Goal: Task Accomplishment & Management: Manage account settings

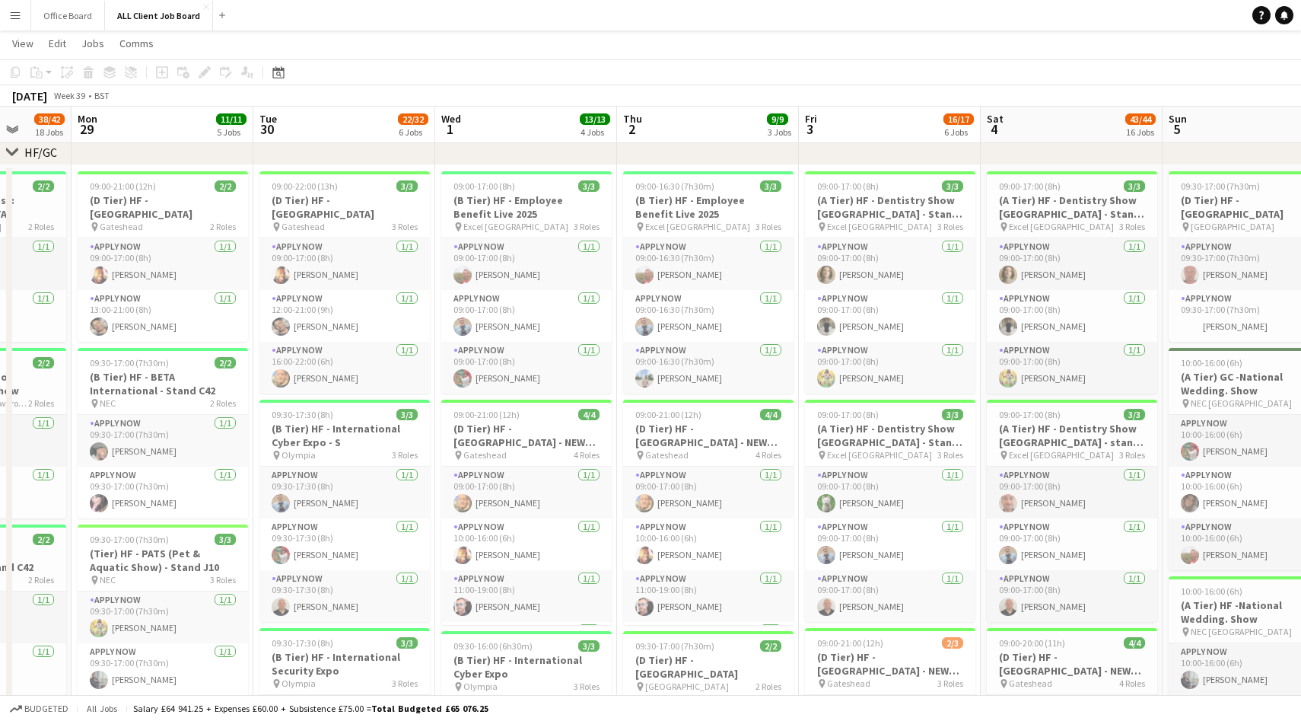
scroll to position [0, 365]
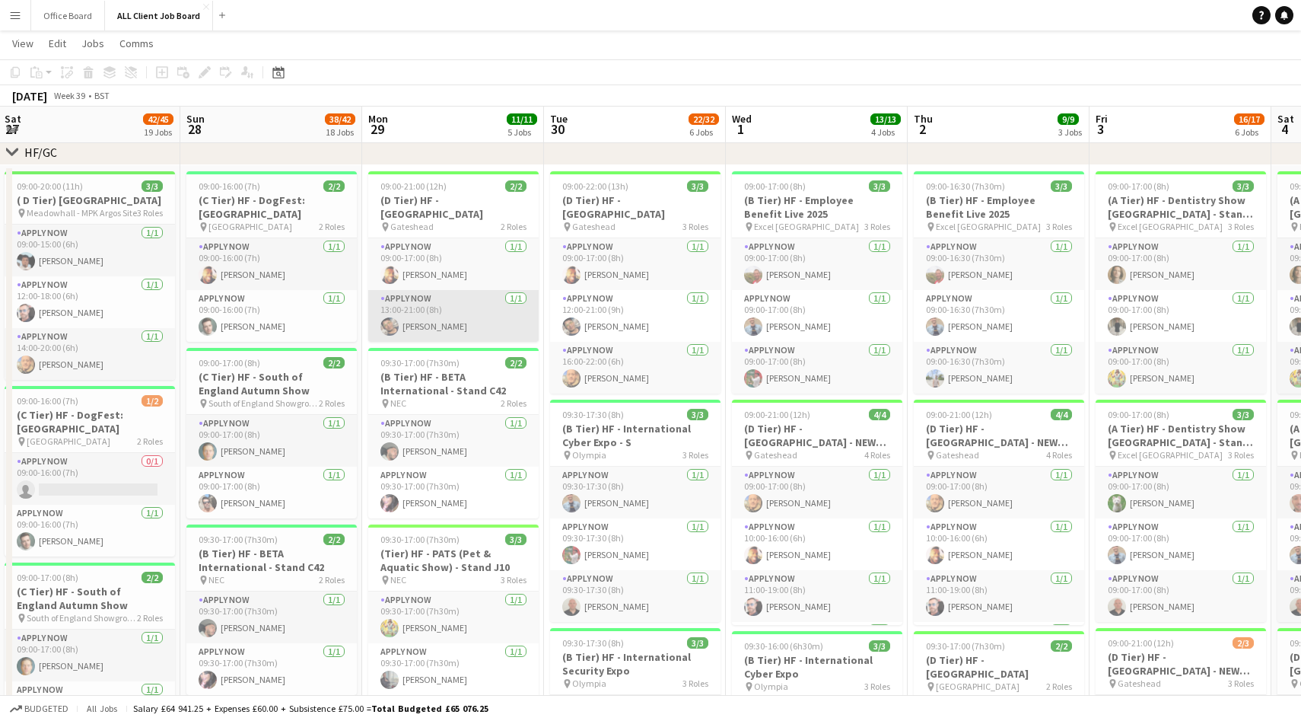
click at [388, 330] on app-user-avatar at bounding box center [390, 326] width 18 height 18
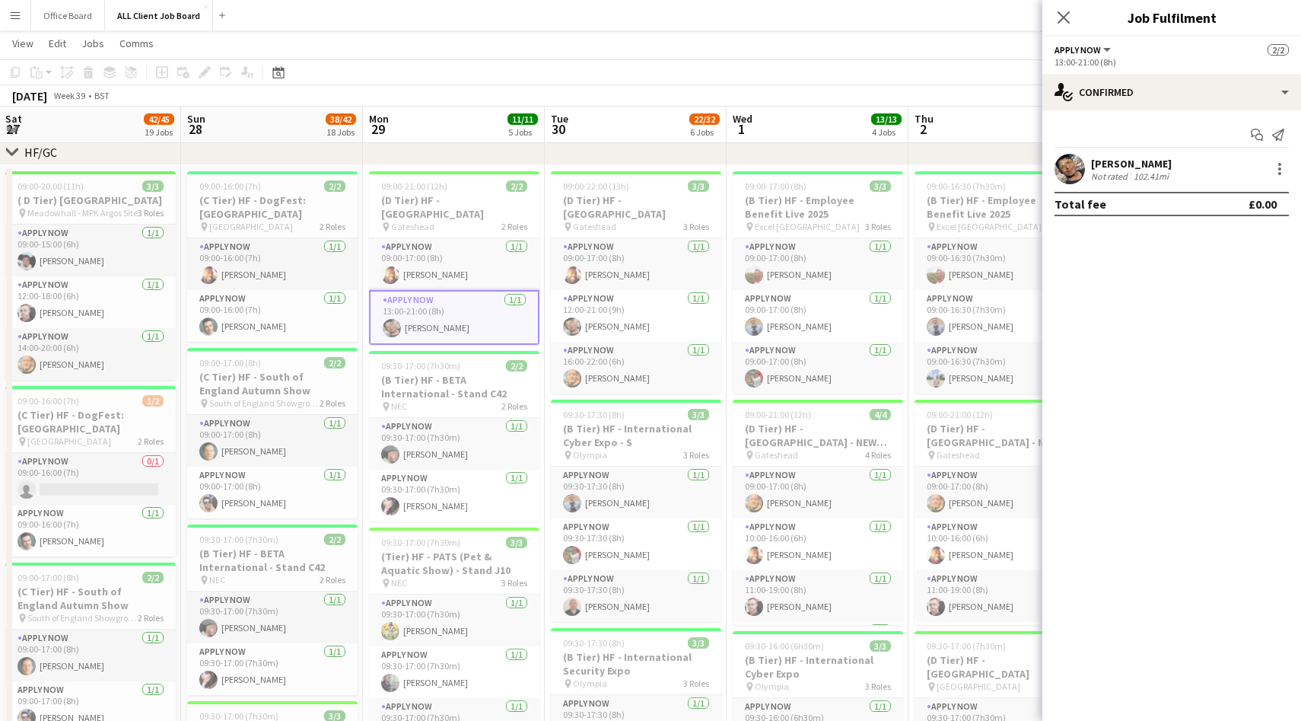
click at [1074, 169] on app-user-avatar at bounding box center [1070, 169] width 30 height 30
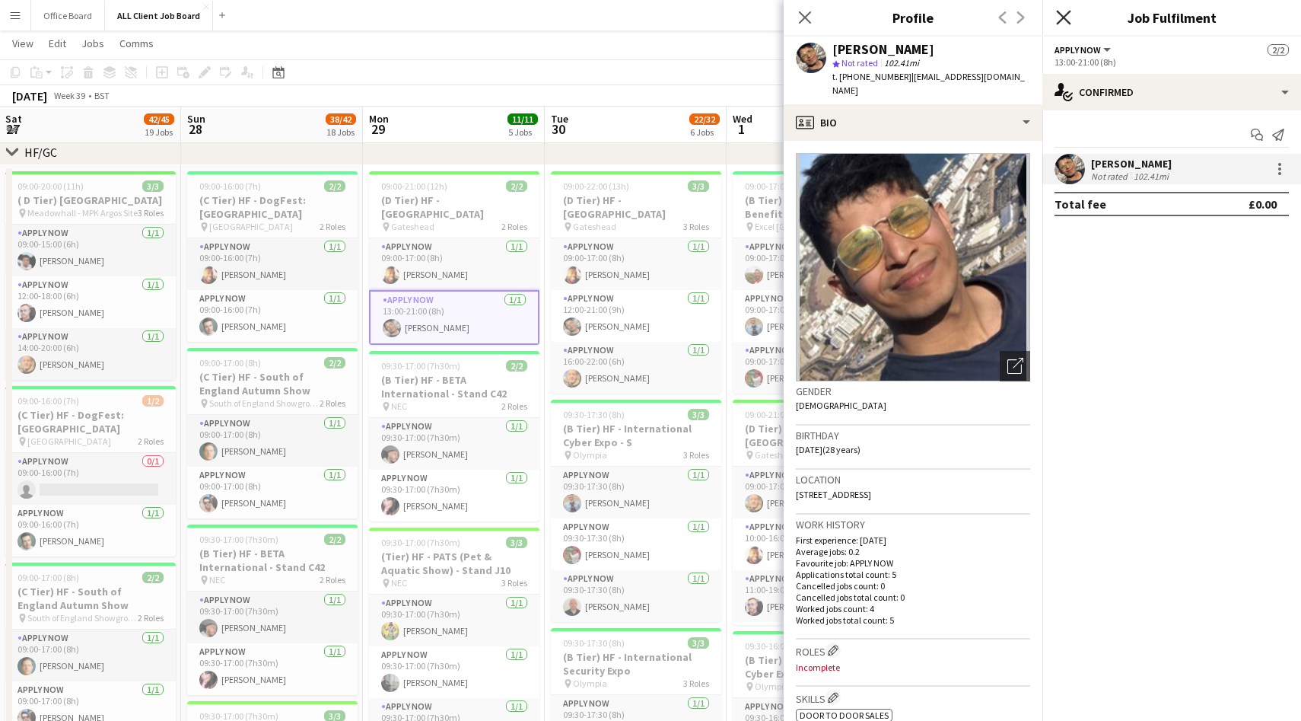
click at [1068, 15] on icon "Close pop-in" at bounding box center [1063, 17] width 14 height 14
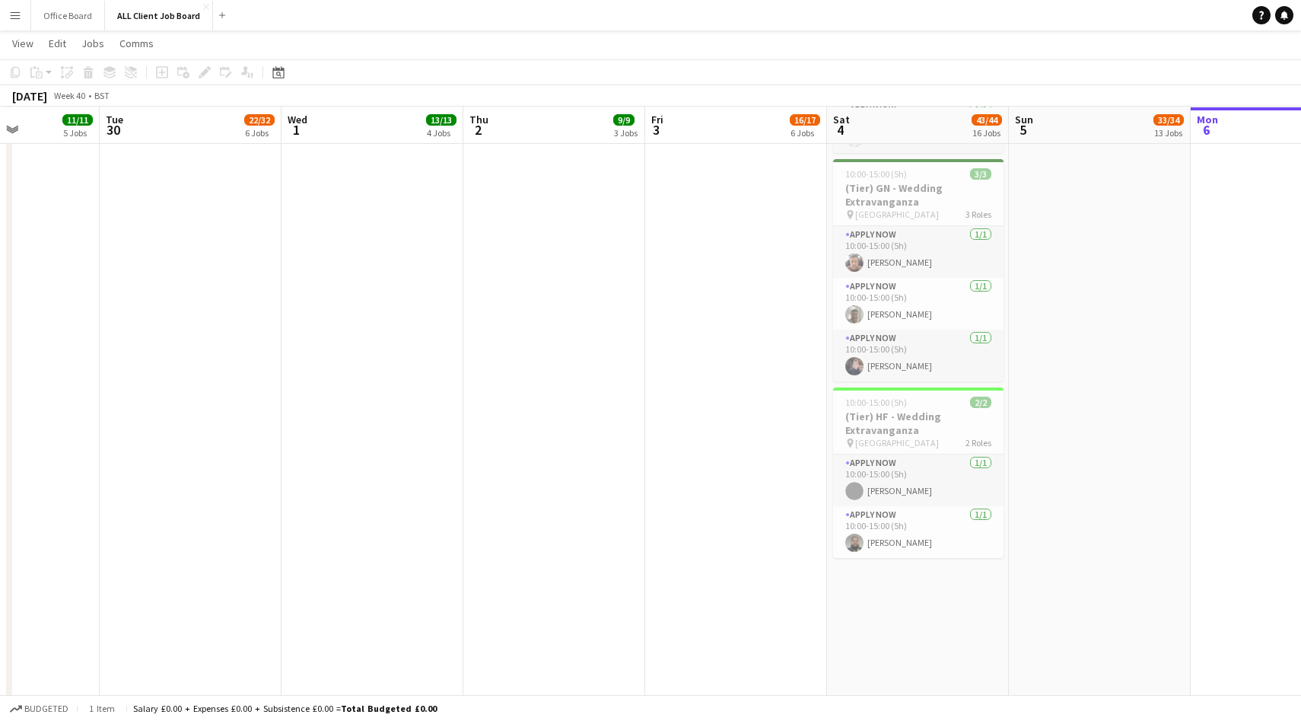
scroll to position [2210, 0]
click at [852, 537] on app-user-avatar at bounding box center [854, 540] width 18 height 18
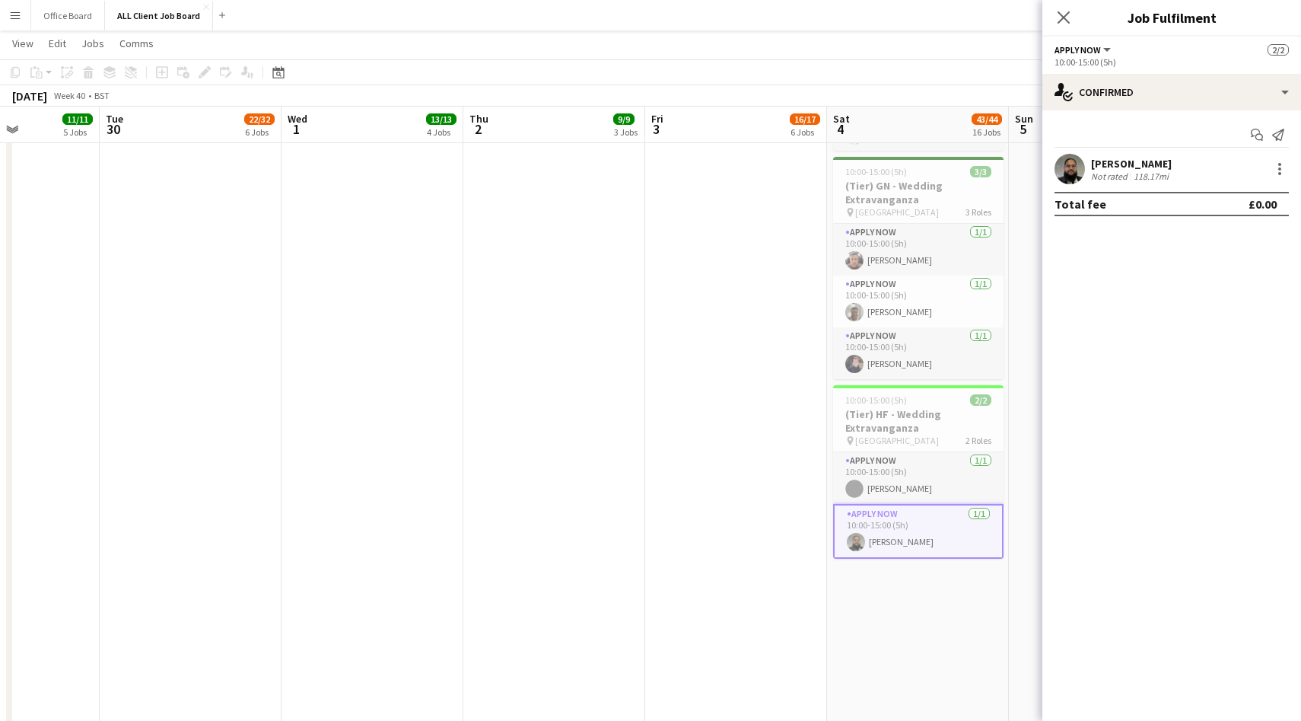
click at [1082, 166] on app-user-avatar at bounding box center [1070, 169] width 30 height 30
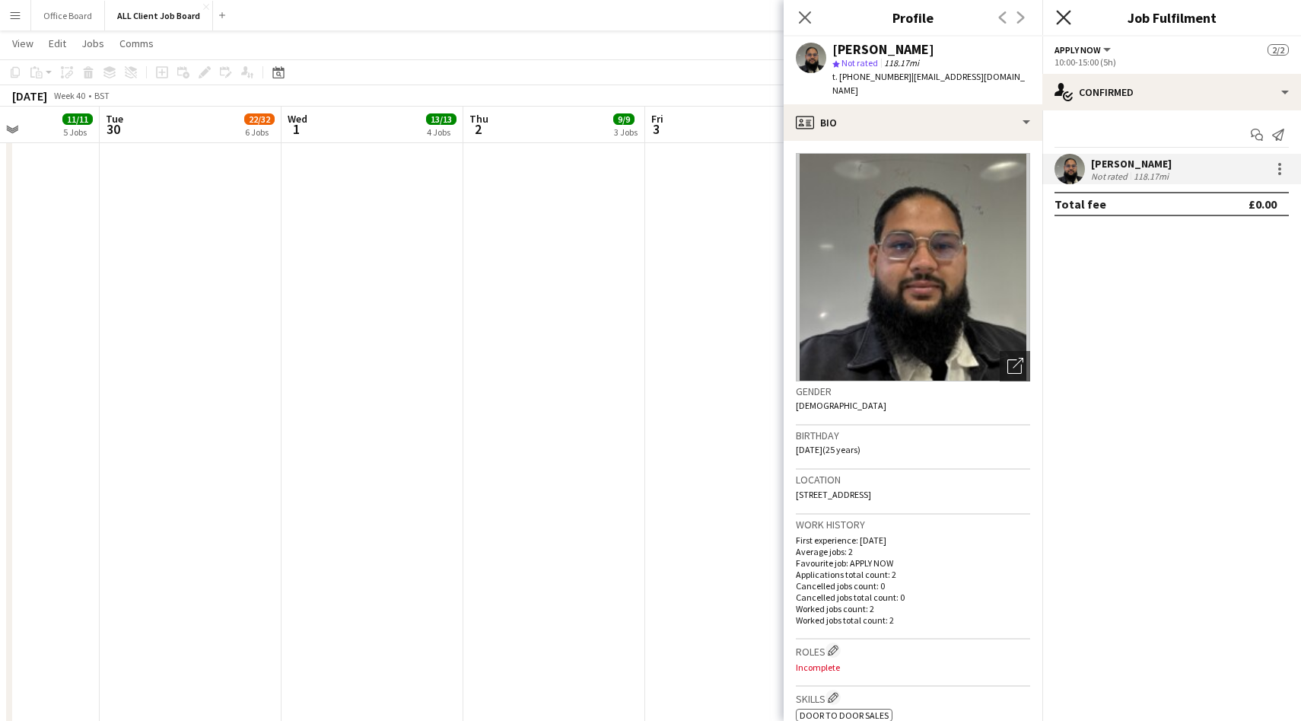
click at [1066, 19] on icon at bounding box center [1063, 17] width 14 height 14
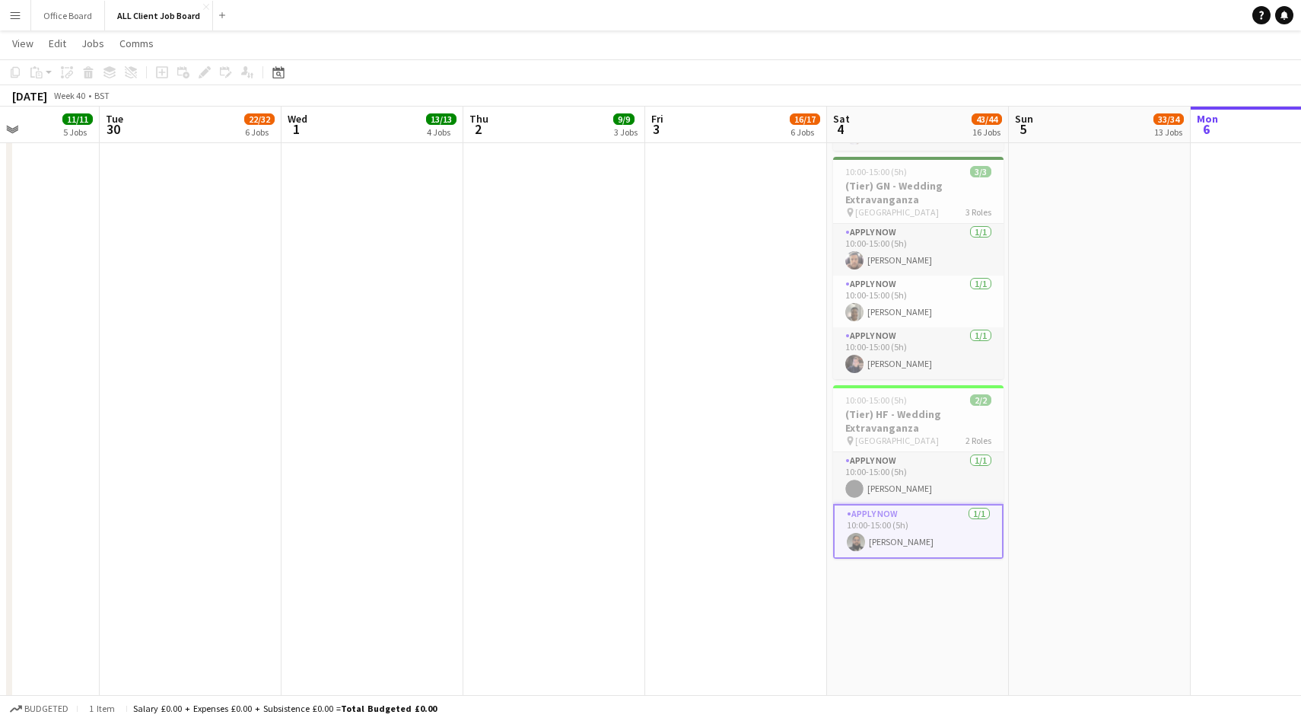
click at [1062, 517] on app-date-cell "09:30-17:00 (7h30m) 2/2 (D Tier) HF - [GEOGRAPHIC_DATA] pin [GEOGRAPHIC_DATA] 2…" at bounding box center [1100, 90] width 182 height 3795
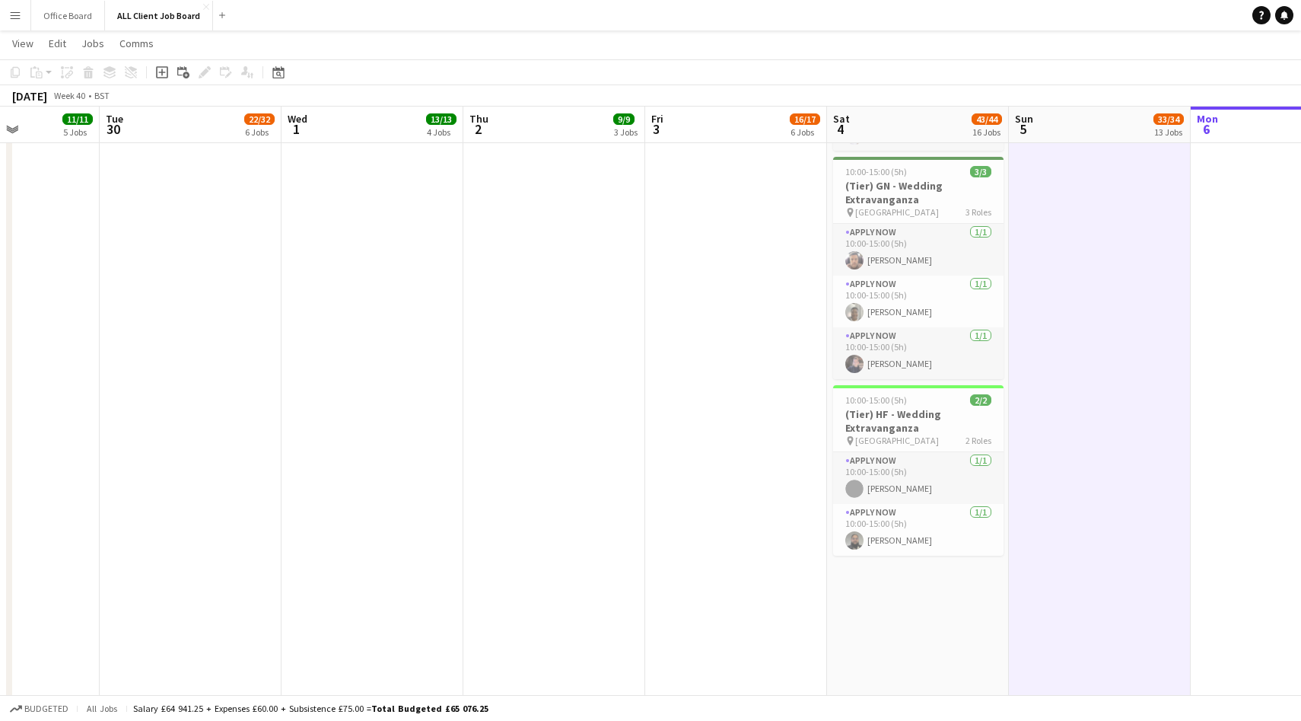
click at [1062, 517] on app-date-cell "09:30-17:00 (7h30m) 2/2 (D Tier) HF - [GEOGRAPHIC_DATA] pin [GEOGRAPHIC_DATA] 2…" at bounding box center [1100, 90] width 182 height 3795
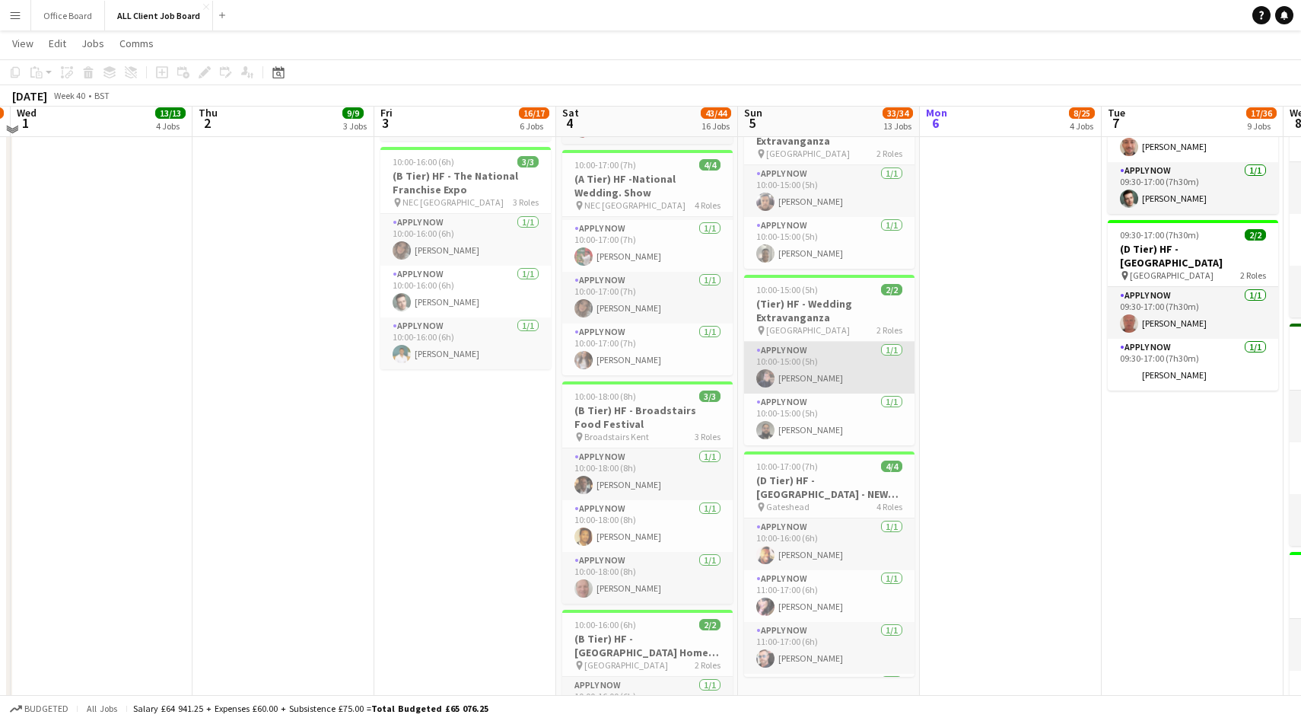
scroll to position [1346, 0]
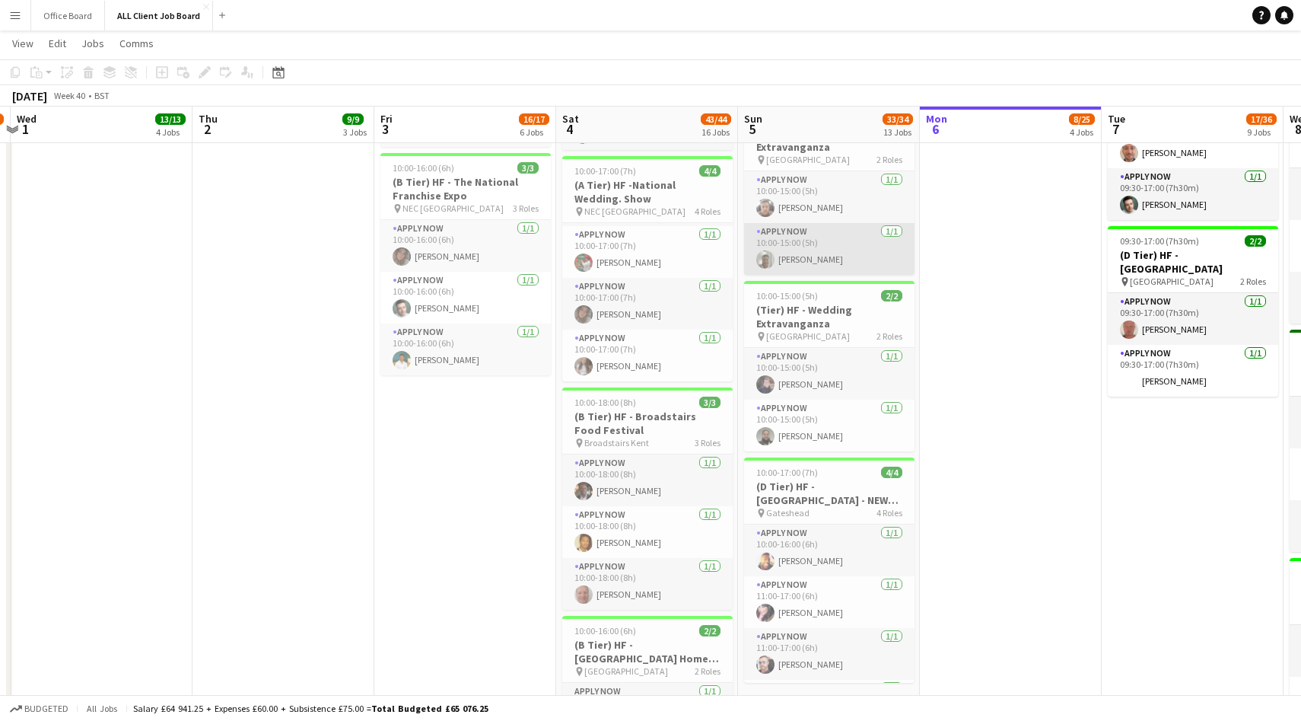
click at [763, 259] on app-user-avatar at bounding box center [765, 259] width 18 height 18
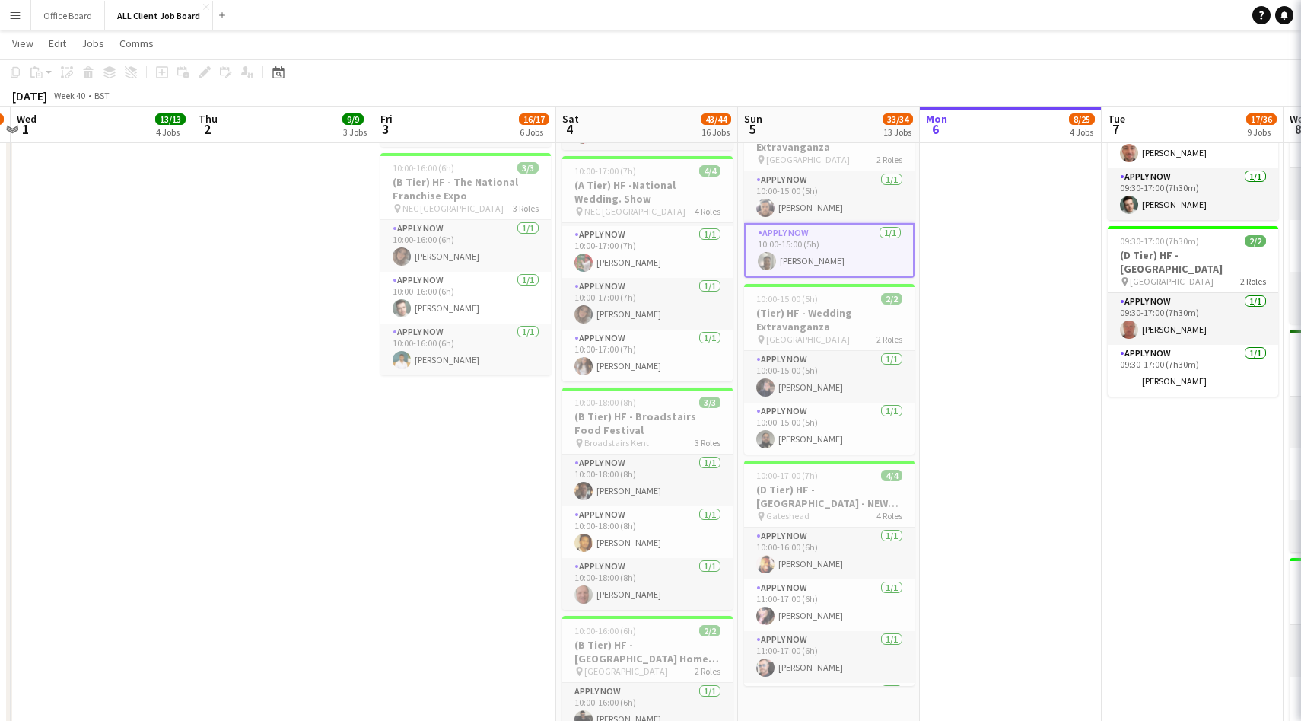
click at [763, 259] on app-user-avatar at bounding box center [767, 261] width 18 height 18
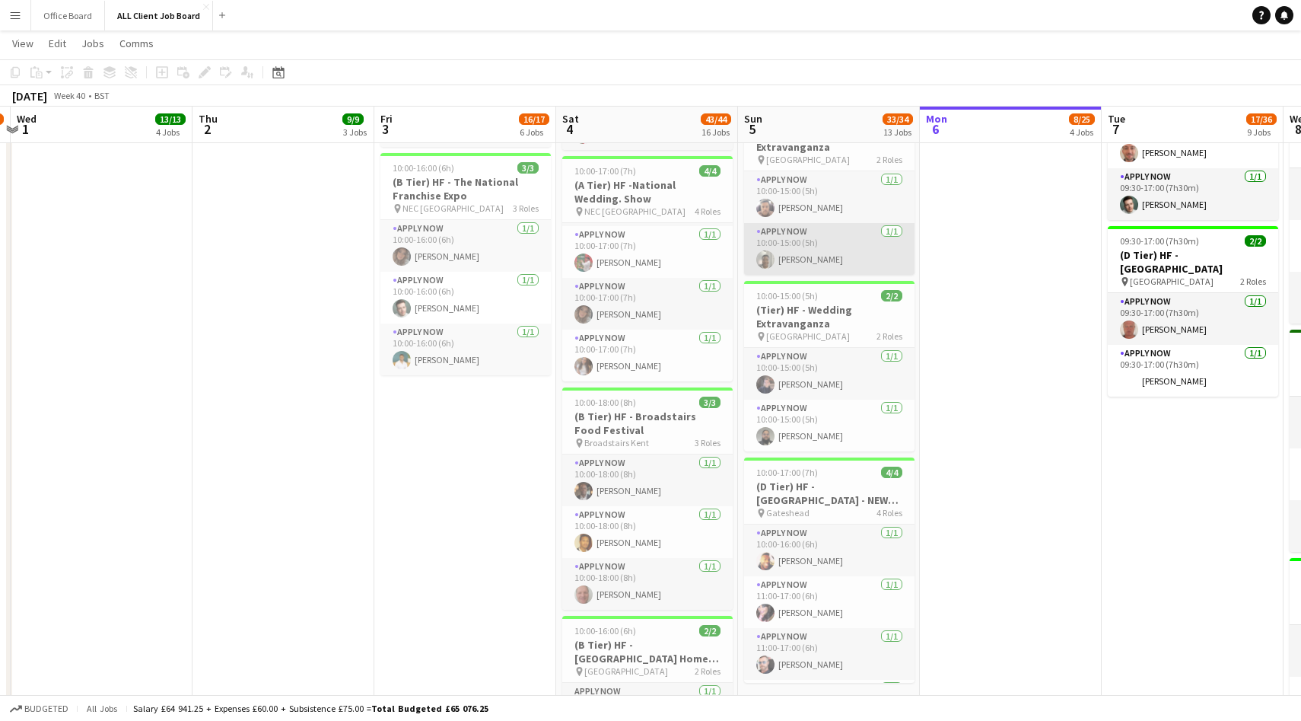
click at [763, 259] on app-user-avatar at bounding box center [765, 259] width 18 height 18
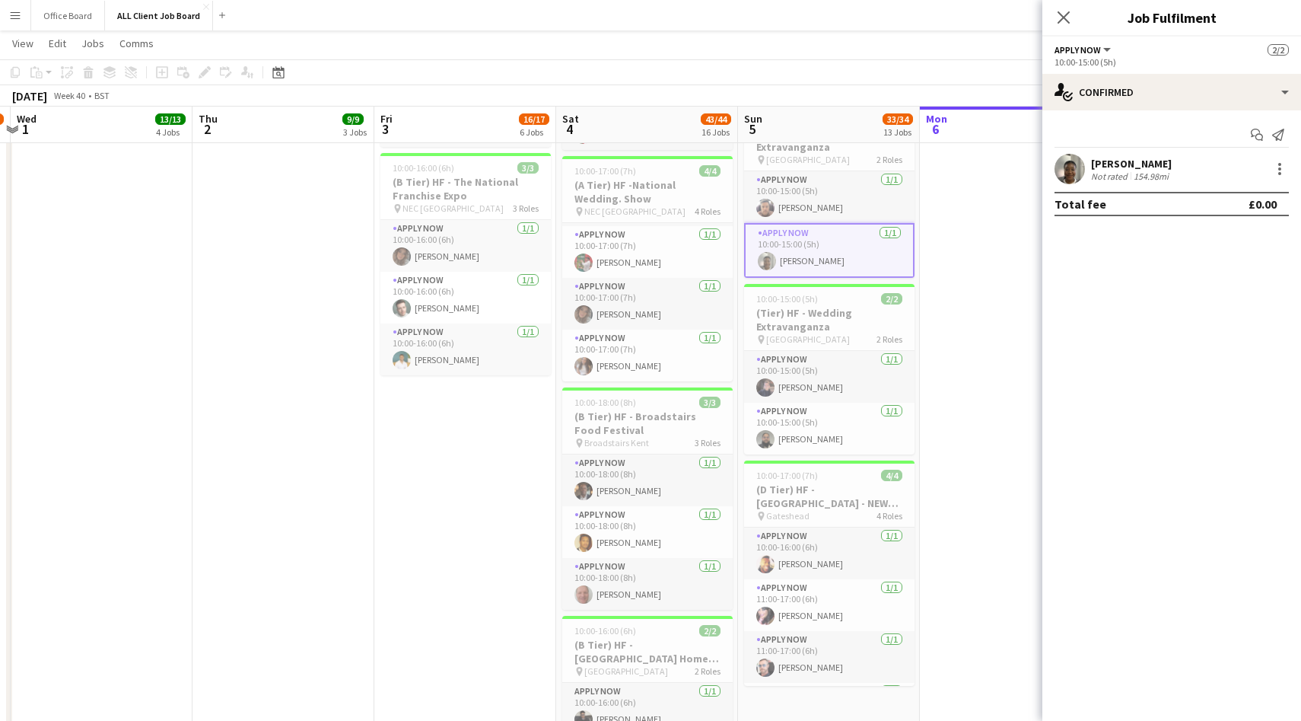
click at [1074, 164] on app-user-avatar at bounding box center [1070, 169] width 30 height 30
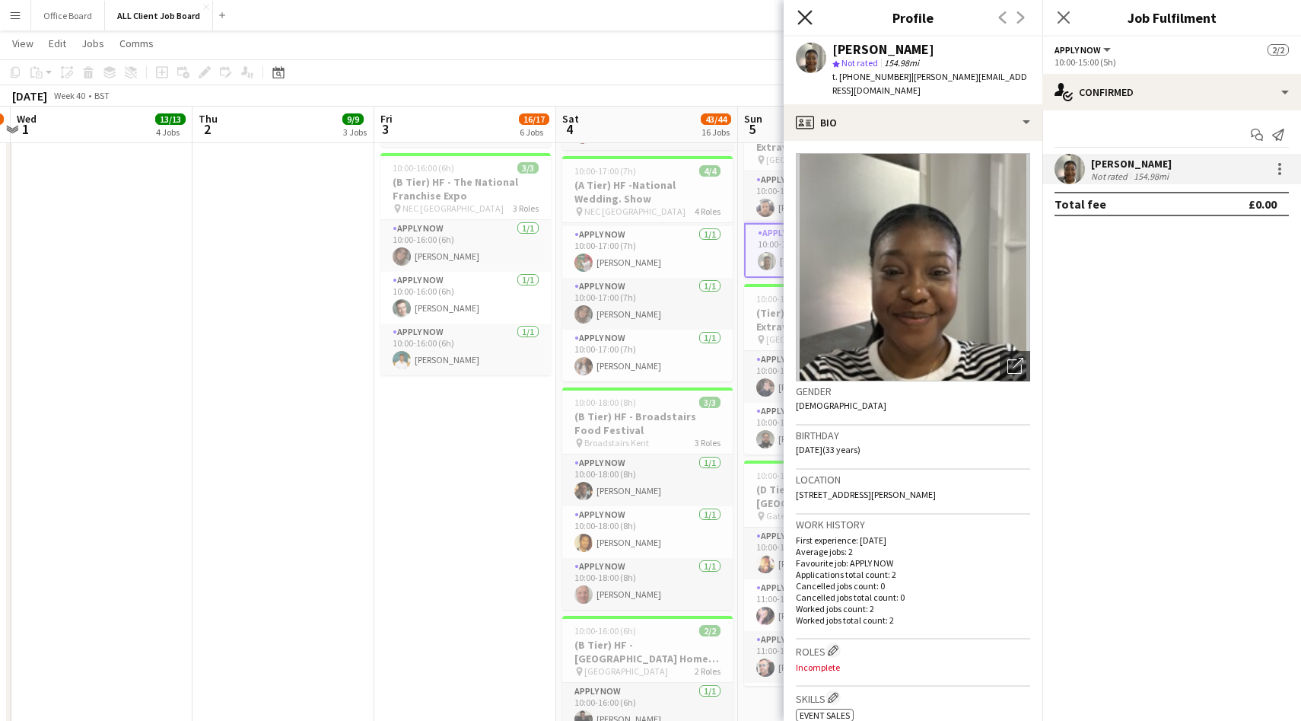
click at [806, 14] on icon "Close pop-in" at bounding box center [805, 17] width 14 height 14
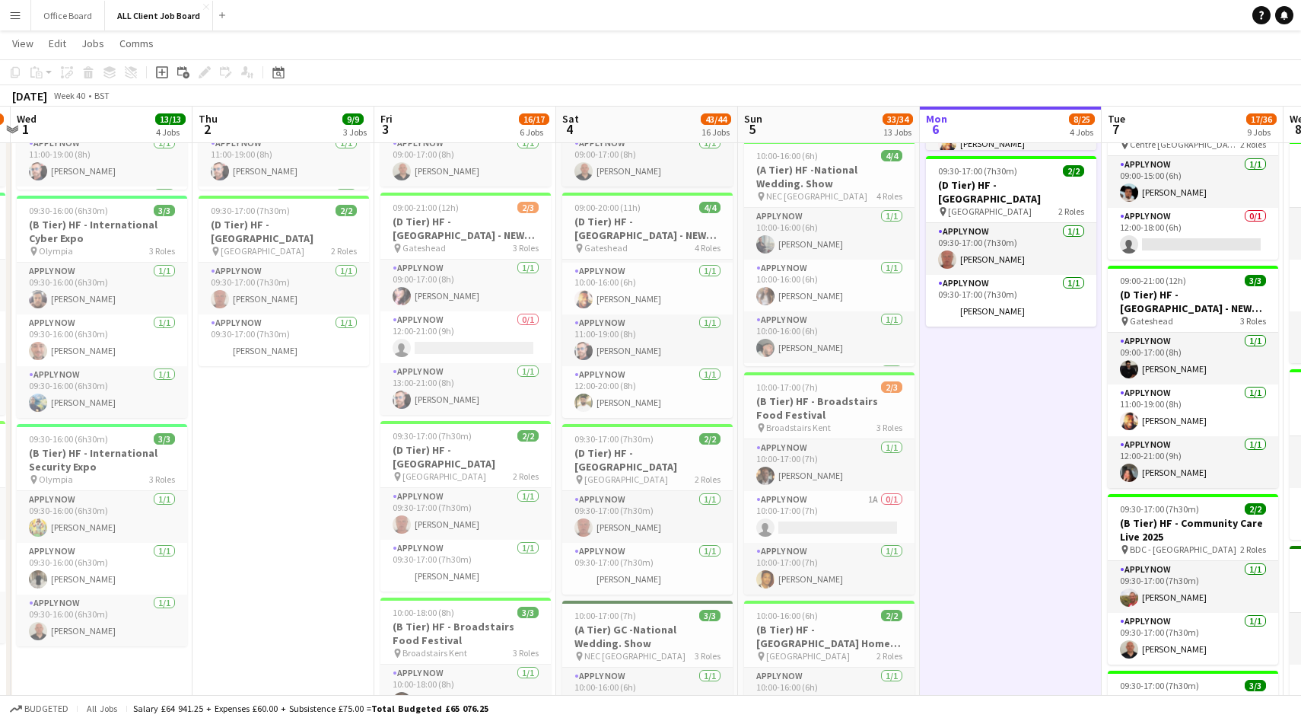
scroll to position [679, 0]
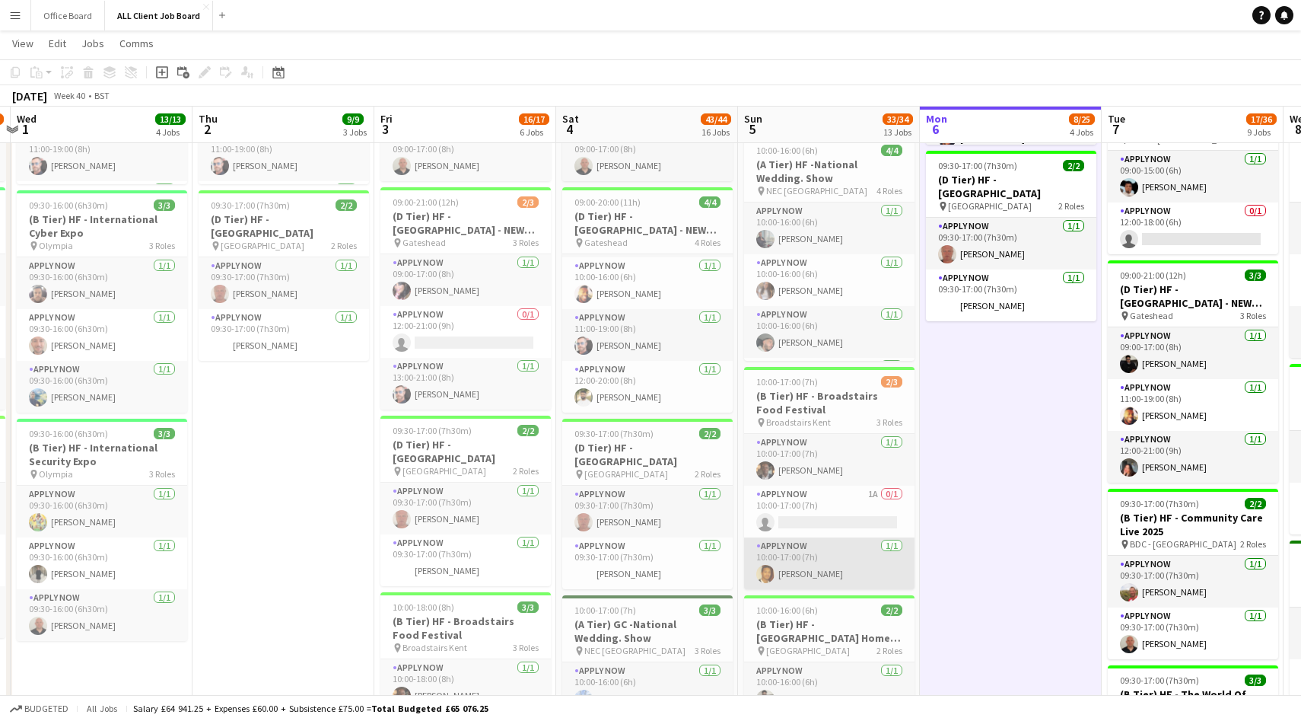
click at [772, 575] on app-user-avatar at bounding box center [765, 574] width 18 height 18
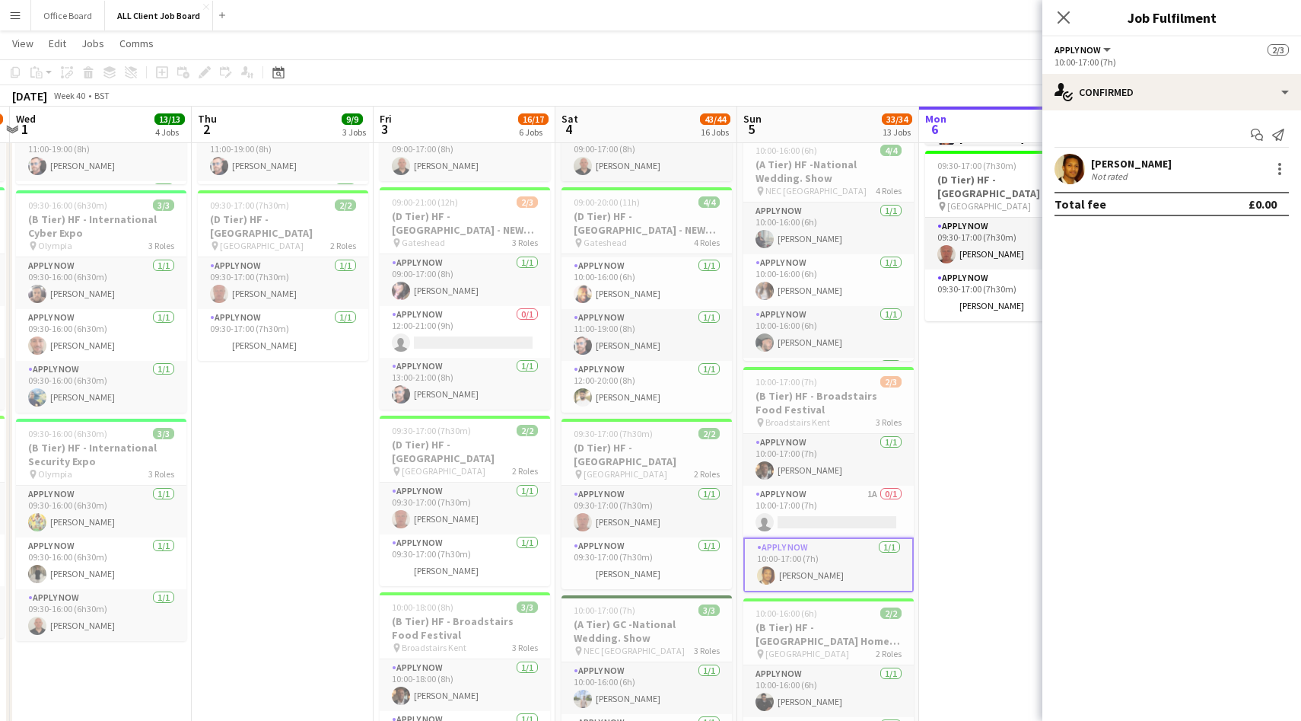
click at [1078, 168] on app-user-avatar at bounding box center [1070, 169] width 30 height 30
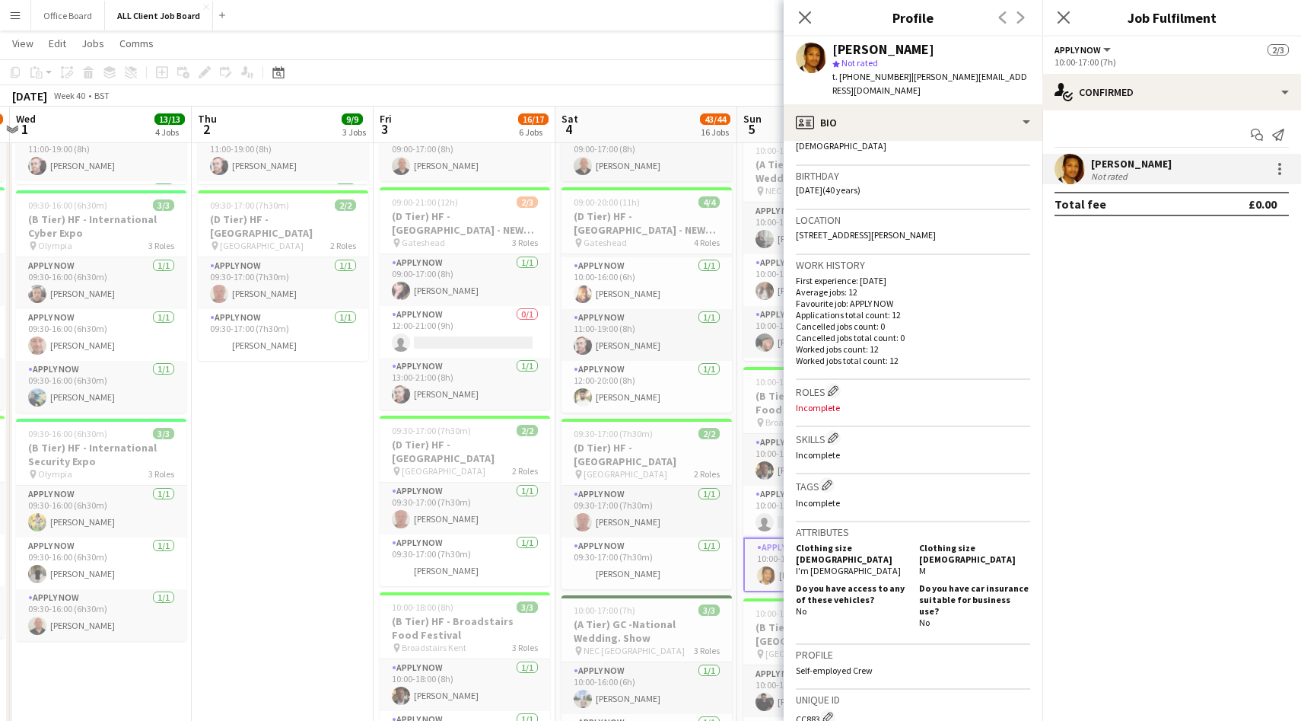
scroll to position [0, 0]
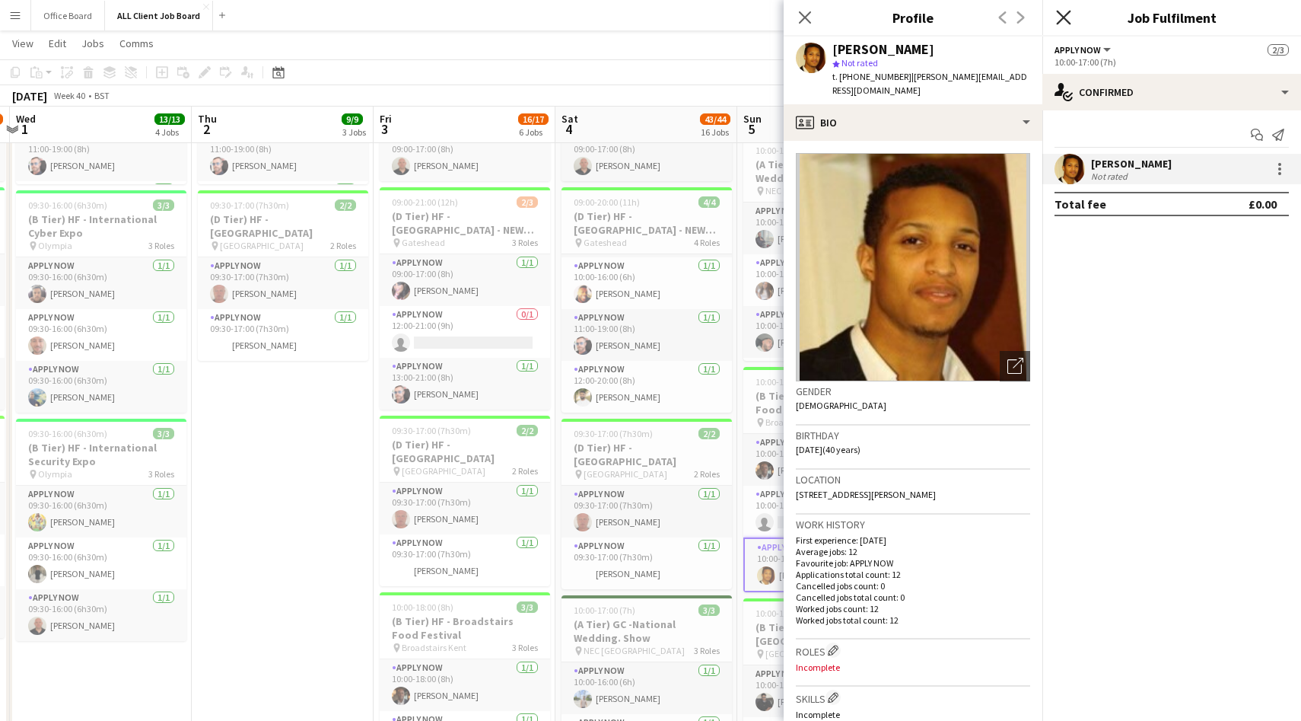
click at [1062, 15] on icon at bounding box center [1063, 17] width 14 height 14
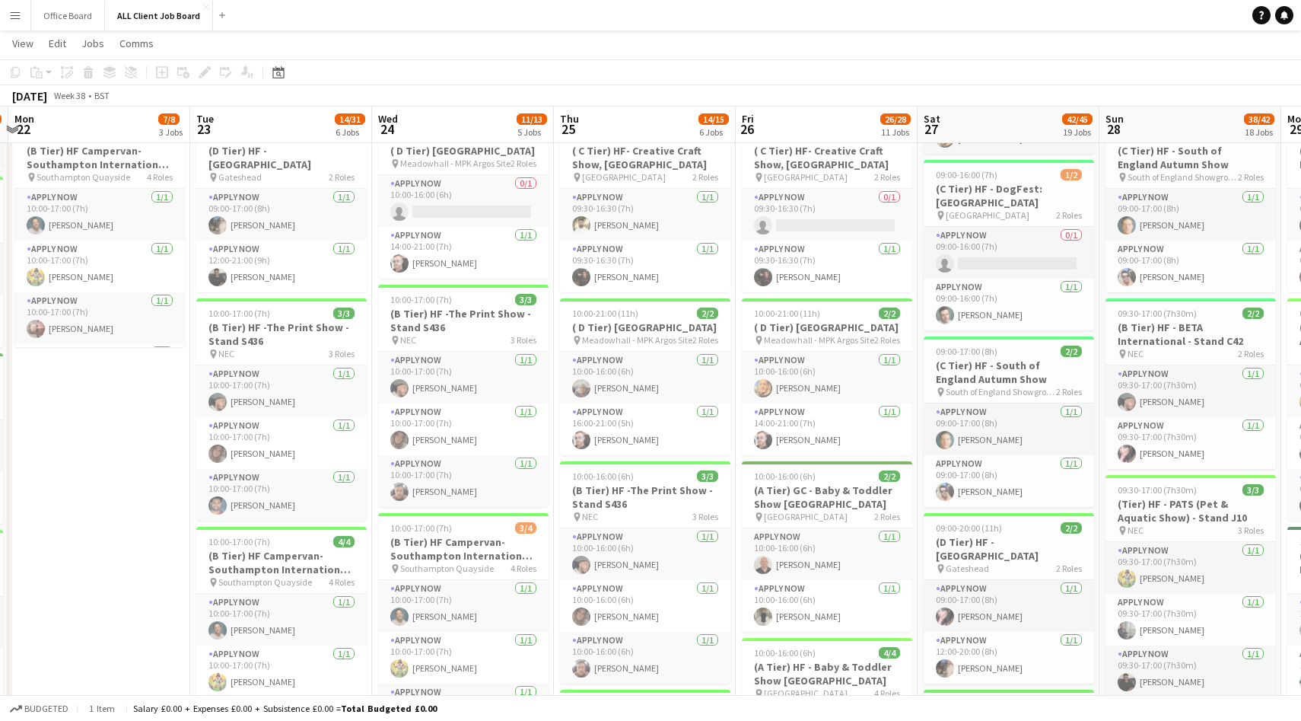
scroll to position [0, 540]
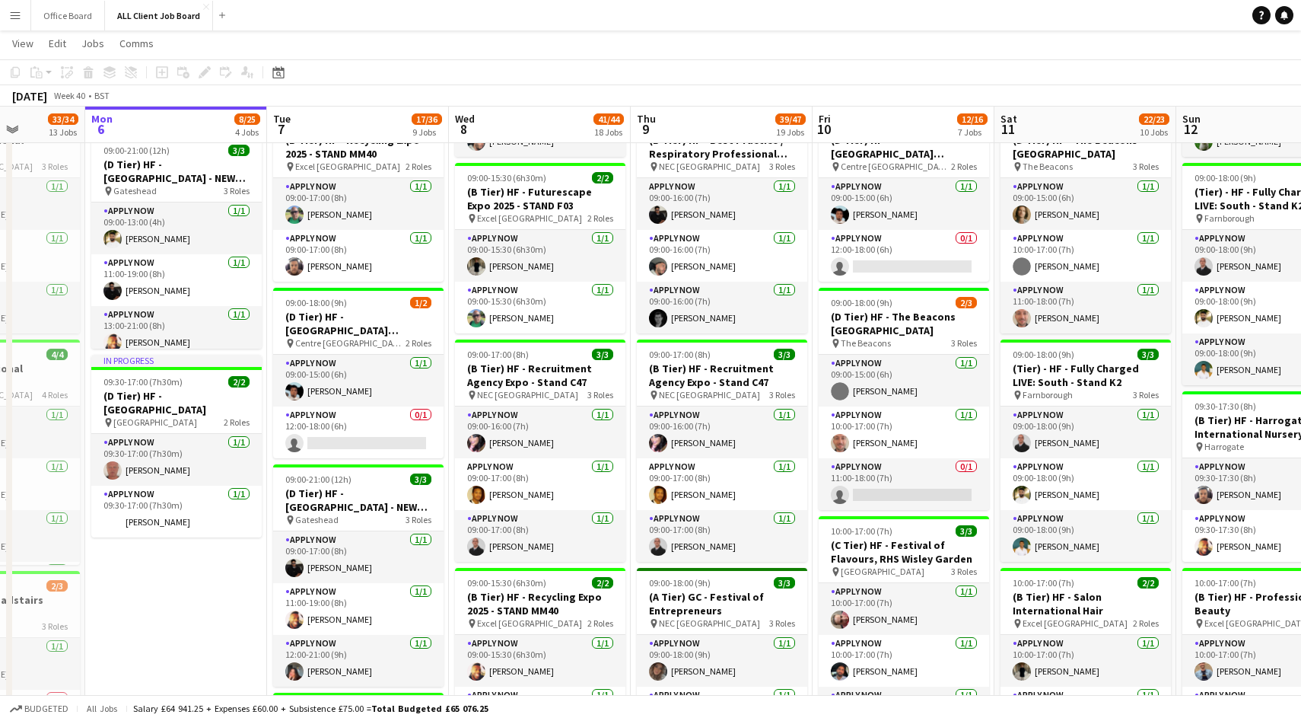
scroll to position [472, 0]
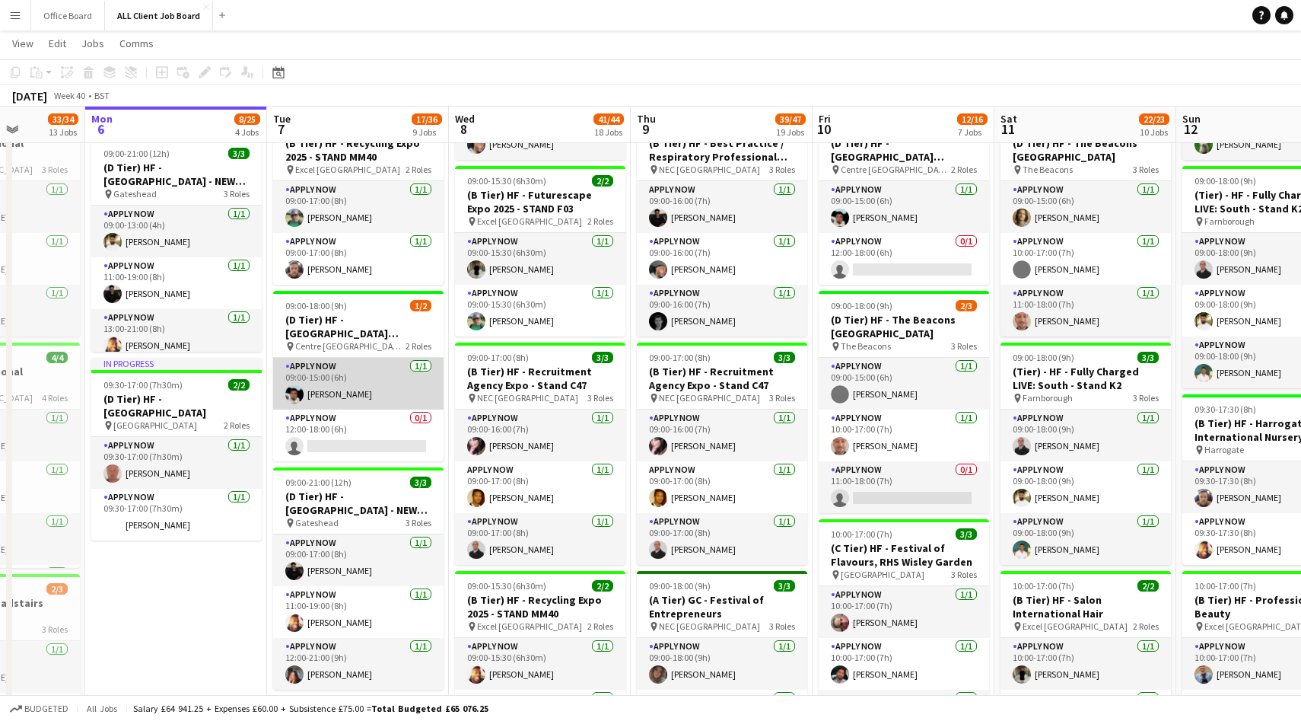
click at [292, 391] on app-user-avatar at bounding box center [294, 394] width 18 height 18
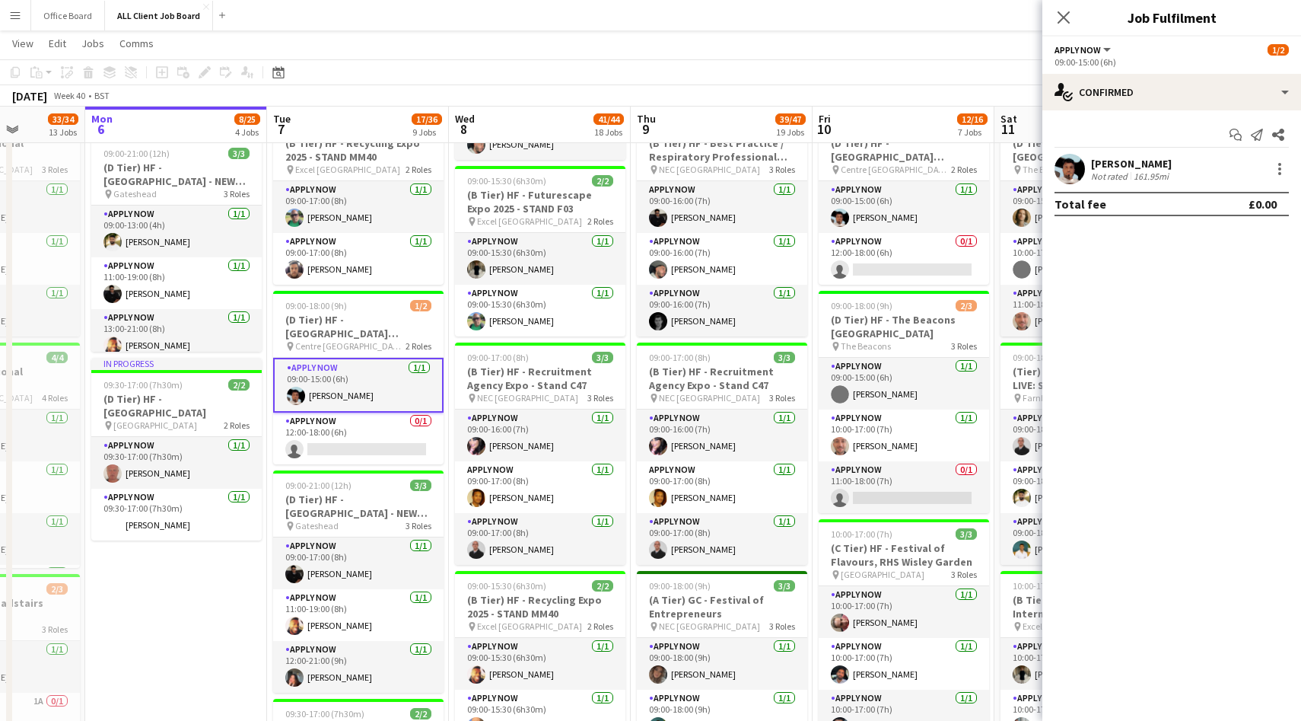
click at [1076, 158] on app-user-avatar at bounding box center [1070, 169] width 30 height 30
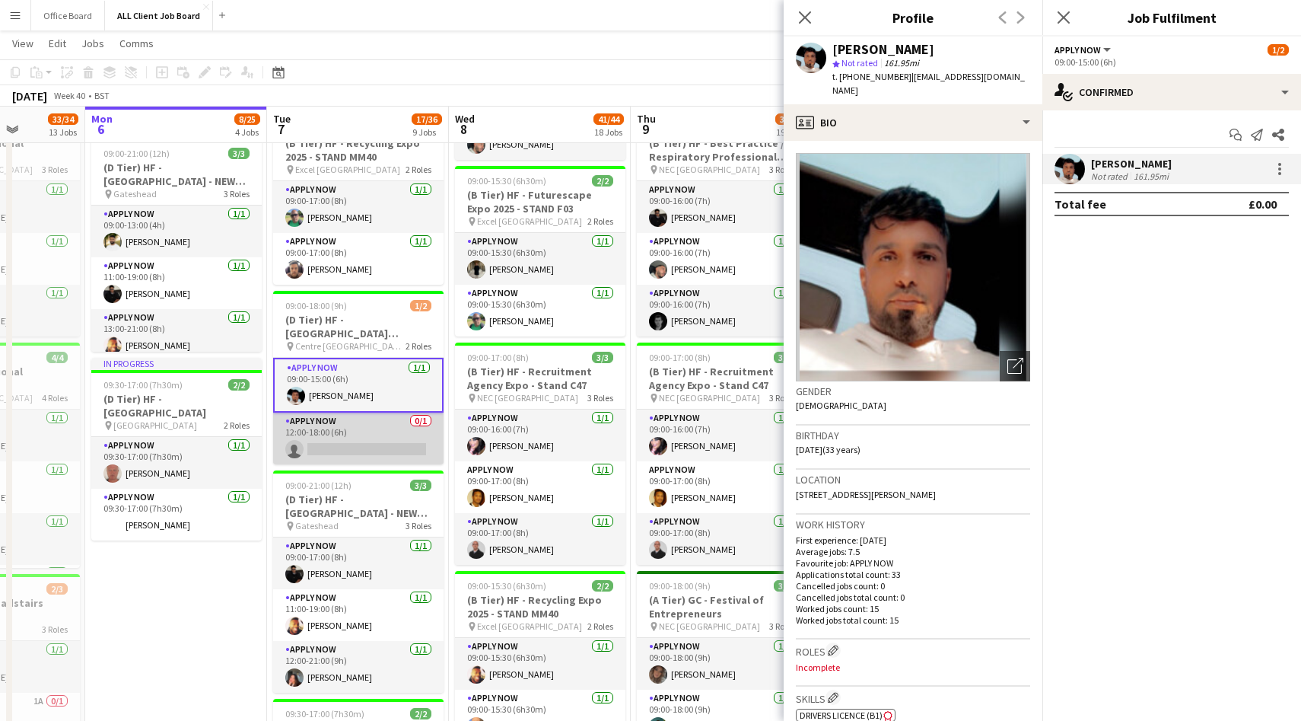
click at [368, 444] on app-card-role "APPLY NOW 0/1 12:00-18:00 (6h) single-neutral-actions" at bounding box center [358, 438] width 170 height 52
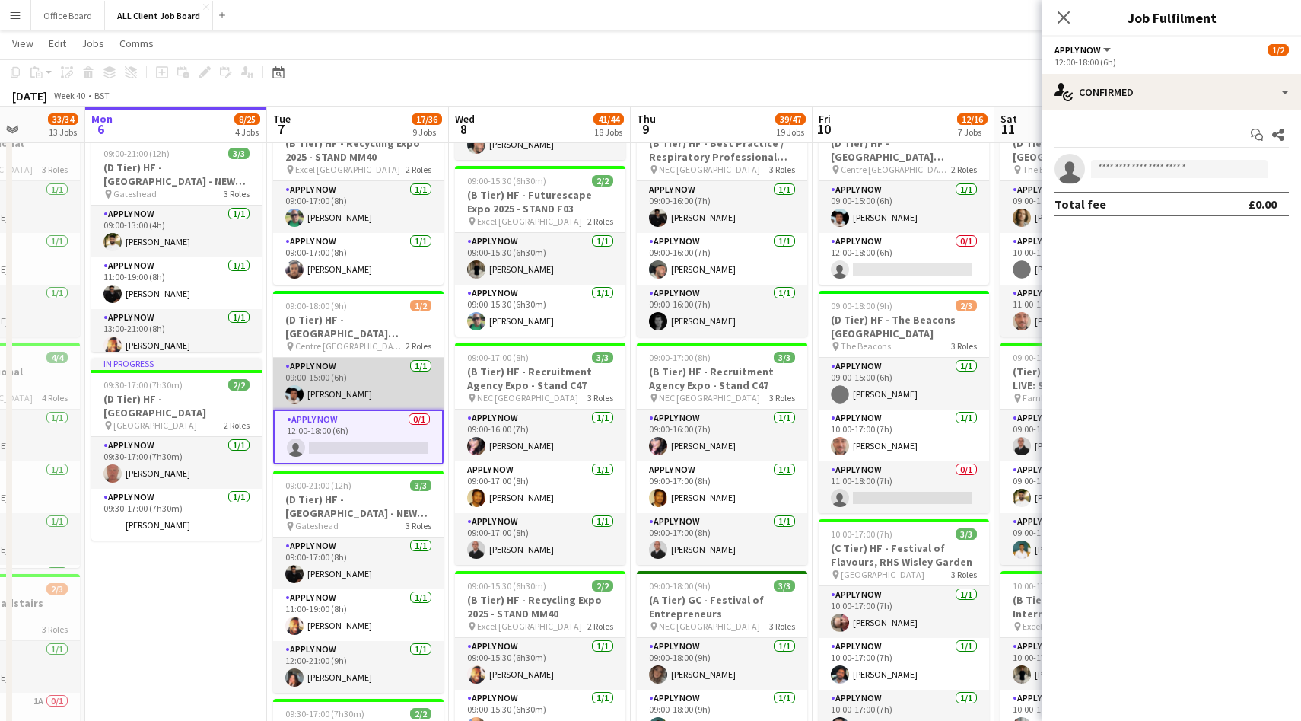
click at [375, 390] on app-card-role "APPLY NOW 1/1 09:00-15:00 (6h) Akeel Mahmood" at bounding box center [358, 384] width 170 height 52
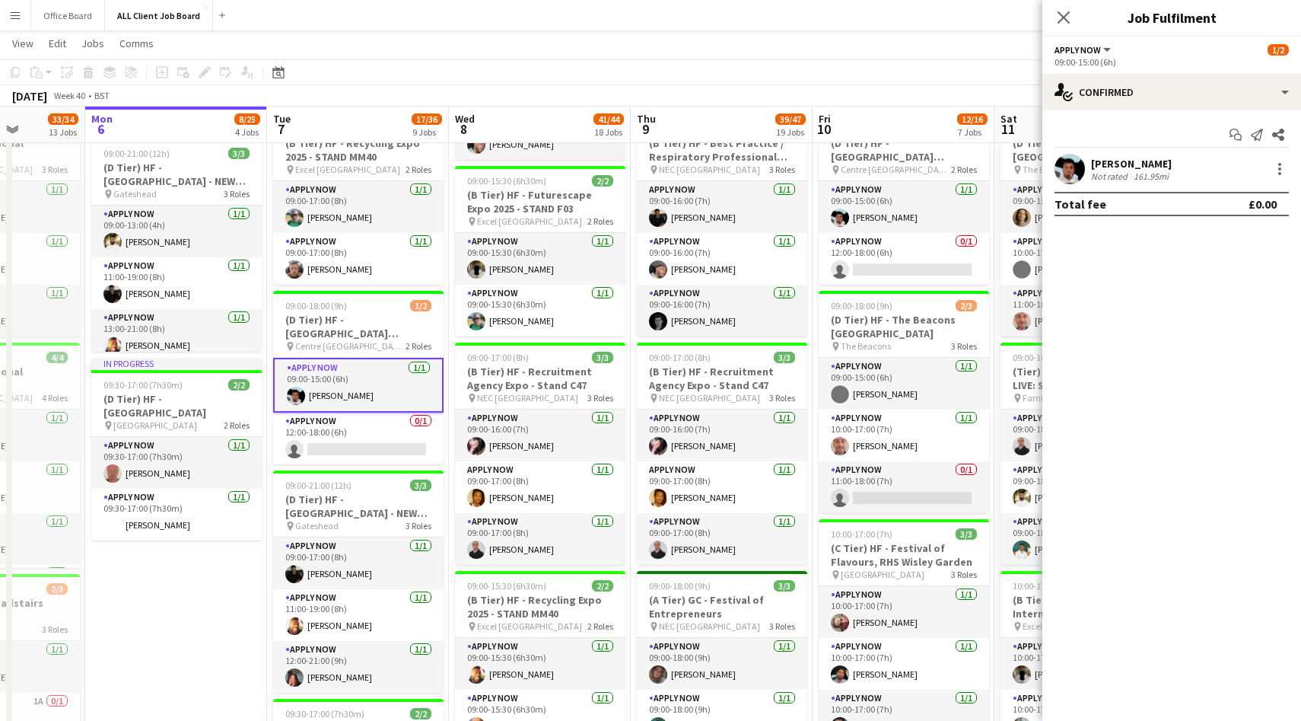
click at [1078, 162] on app-user-avatar at bounding box center [1070, 169] width 30 height 30
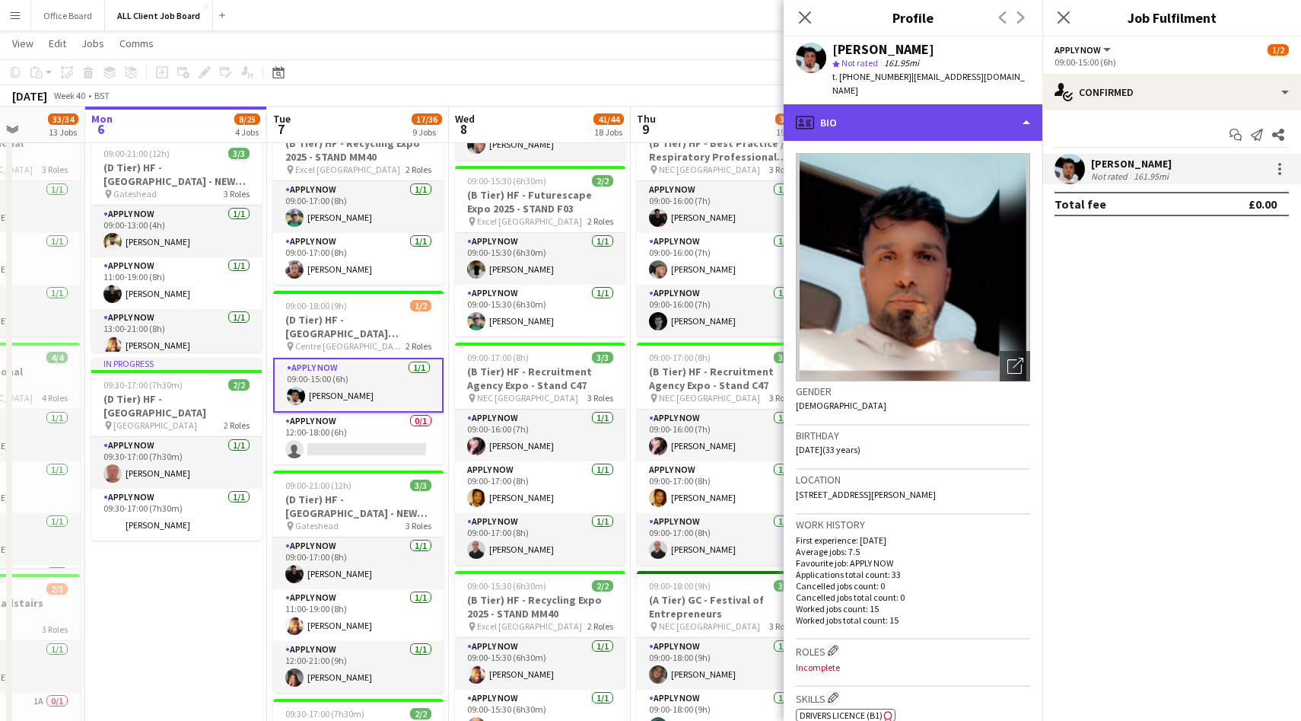
click at [875, 120] on div "profile Bio" at bounding box center [913, 122] width 259 height 37
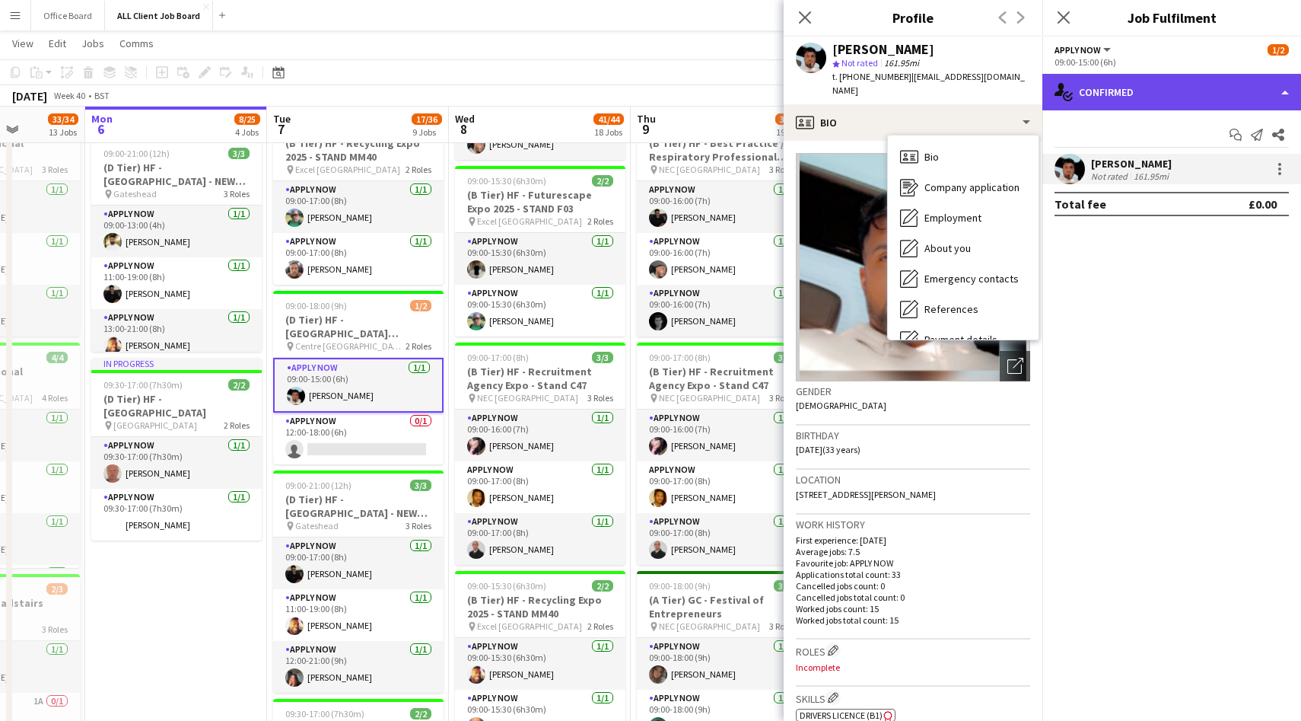
click at [1151, 91] on div "single-neutral-actions-check-2 Confirmed" at bounding box center [1172, 92] width 259 height 37
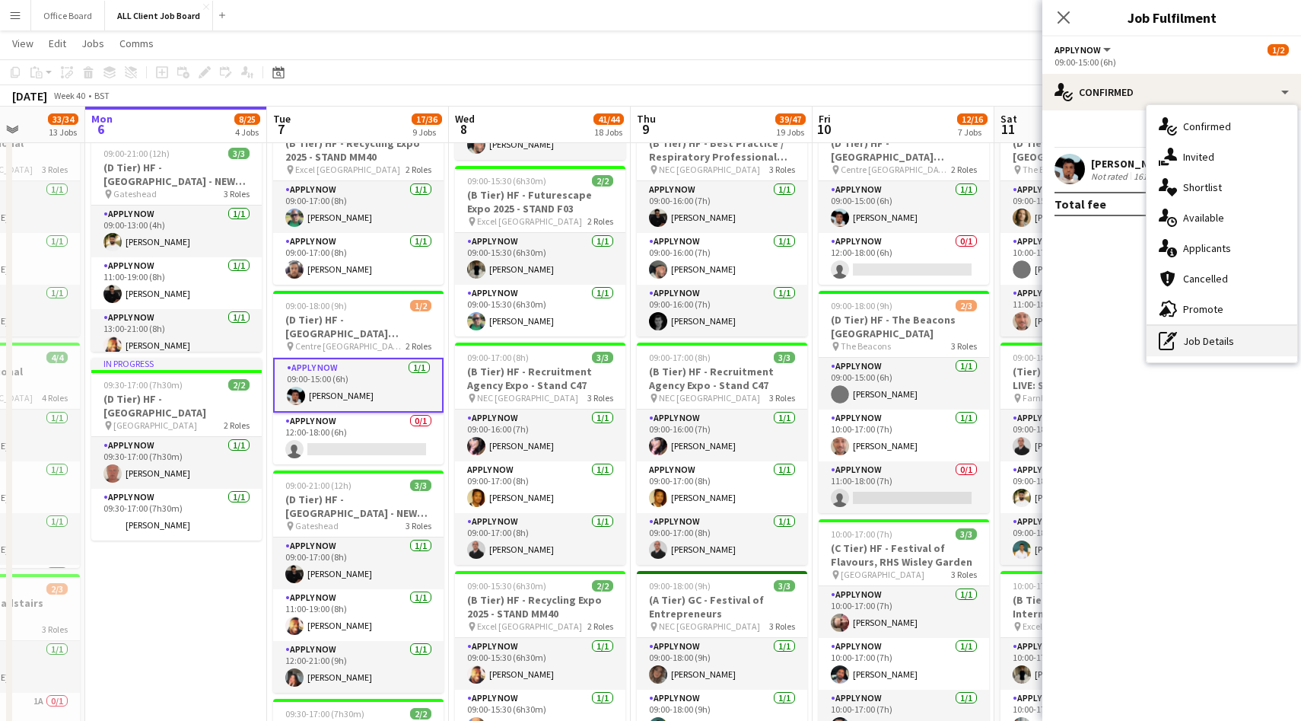
click at [1221, 342] on div "pen-write Job Details" at bounding box center [1222, 341] width 151 height 30
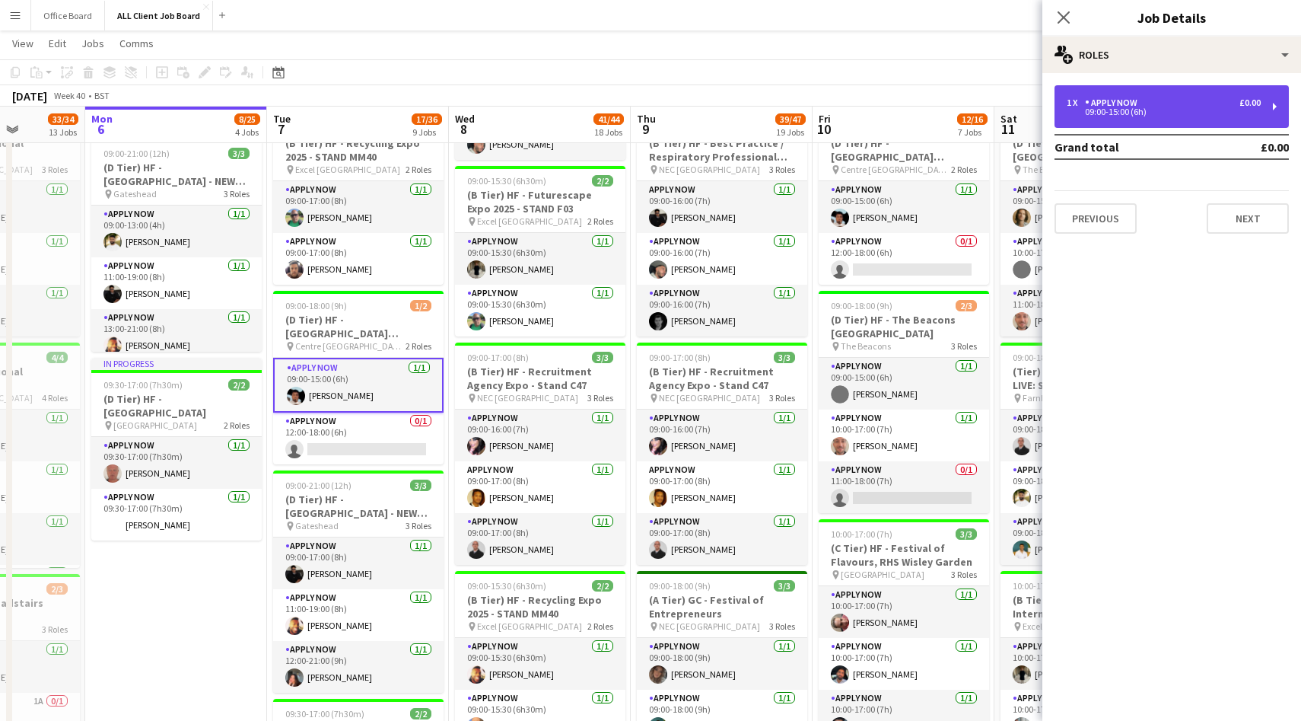
click at [1149, 116] on div "1 x APPLY NOW £0.00 09:00-15:00 (6h)" at bounding box center [1172, 106] width 234 height 43
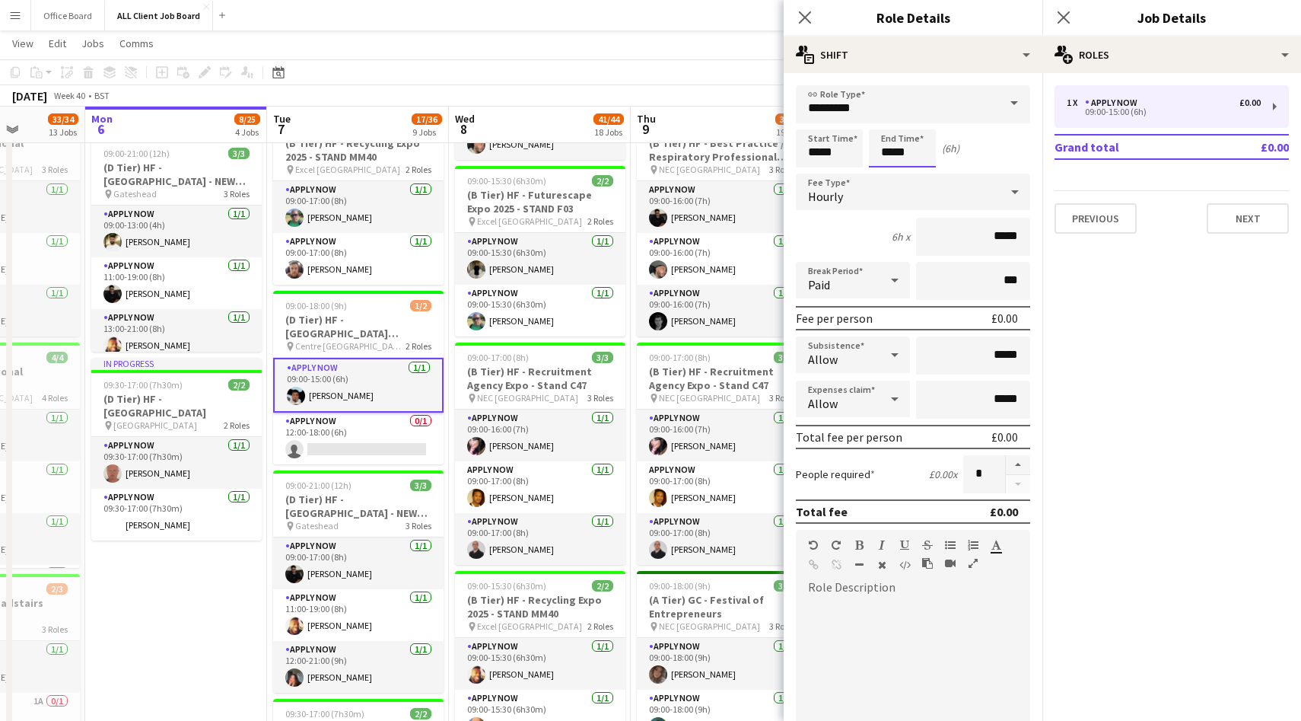
click at [890, 151] on input "*****" at bounding box center [902, 148] width 67 height 38
click at [883, 116] on div at bounding box center [887, 121] width 30 height 15
type input "*****"
click at [889, 122] on div at bounding box center [887, 121] width 30 height 15
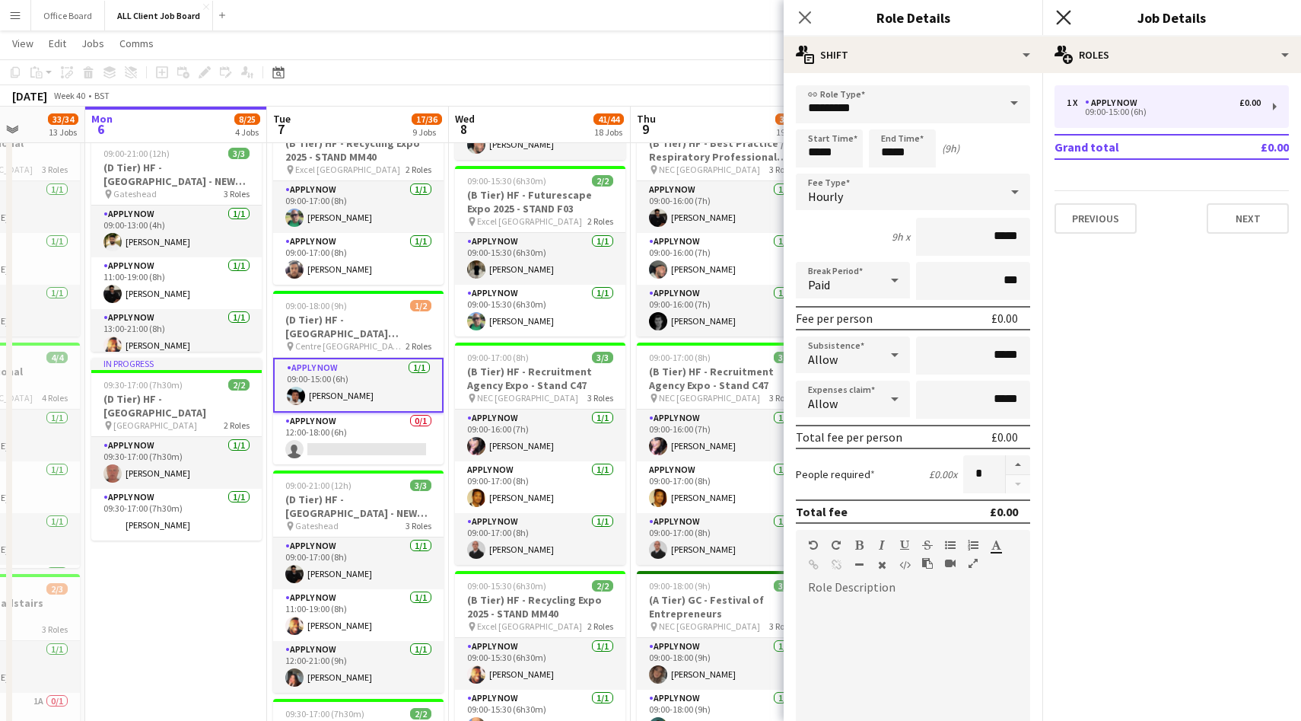
click at [1071, 14] on icon "Close pop-in" at bounding box center [1063, 17] width 14 height 14
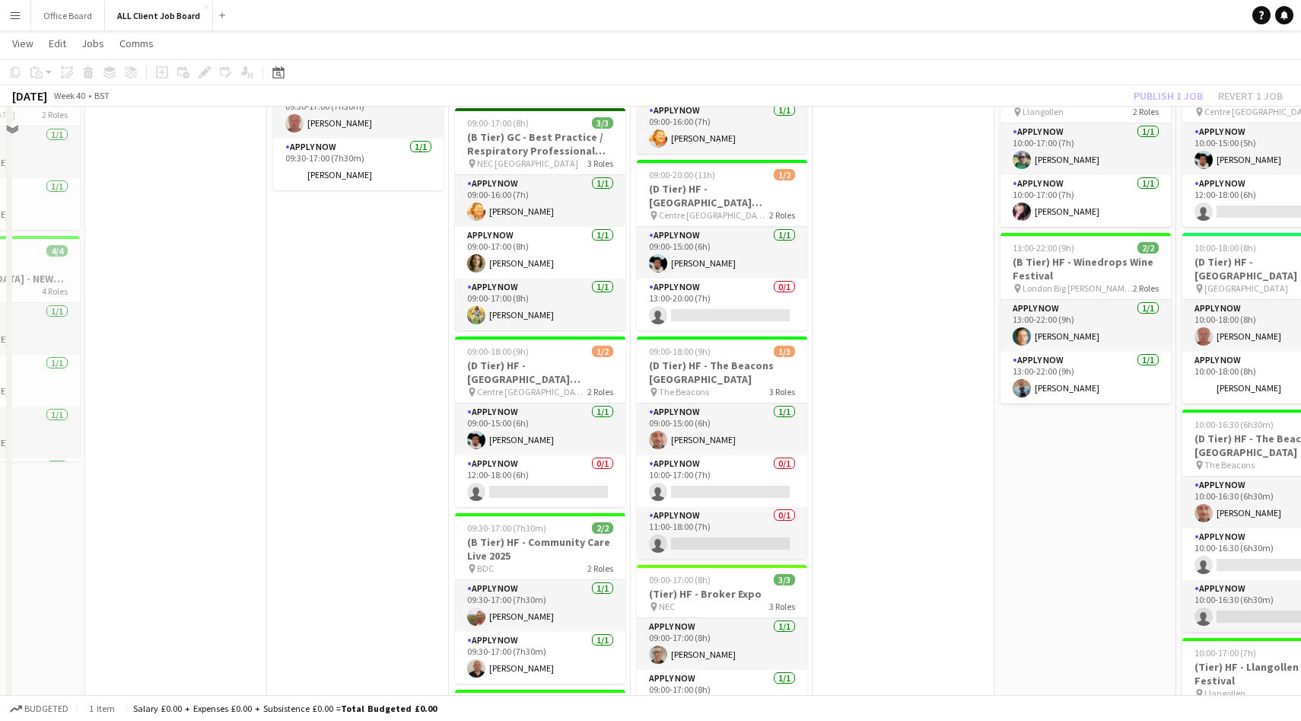
scroll to position [1569, 0]
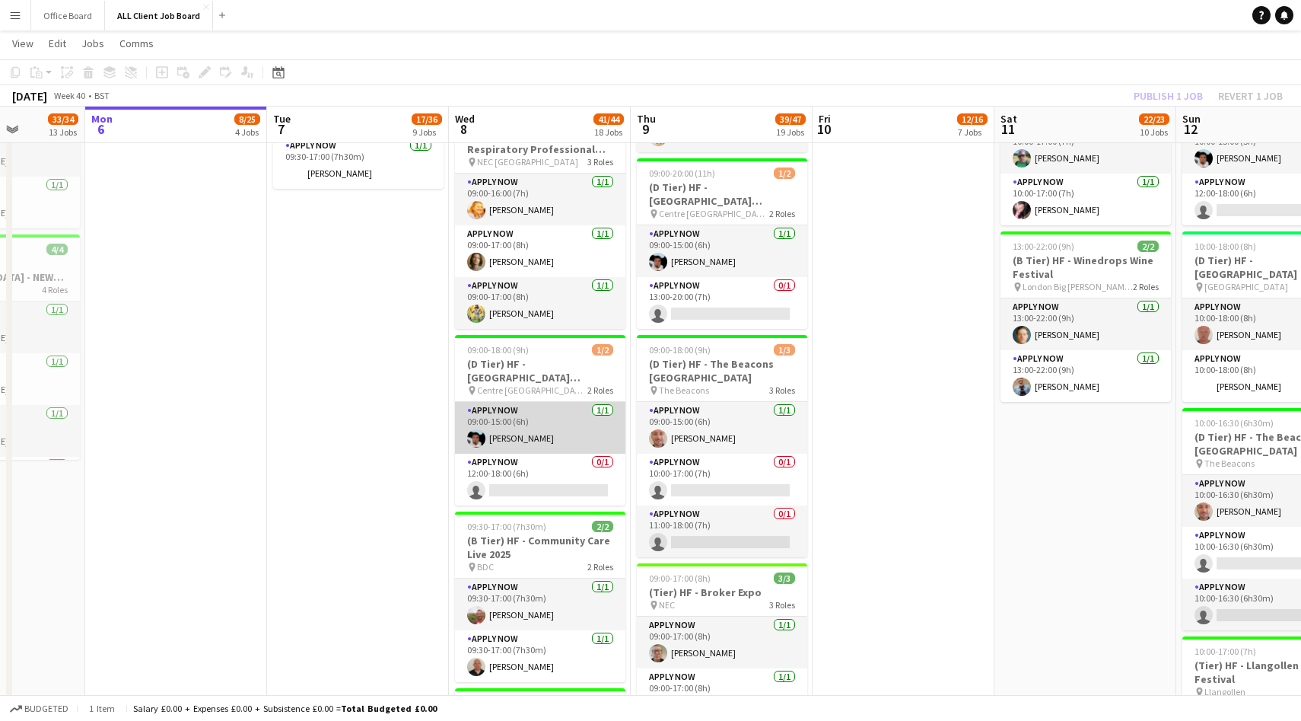
click at [530, 427] on app-card-role "APPLY NOW 1/1 09:00-15:00 (6h) Akeel Mahmood" at bounding box center [540, 428] width 170 height 52
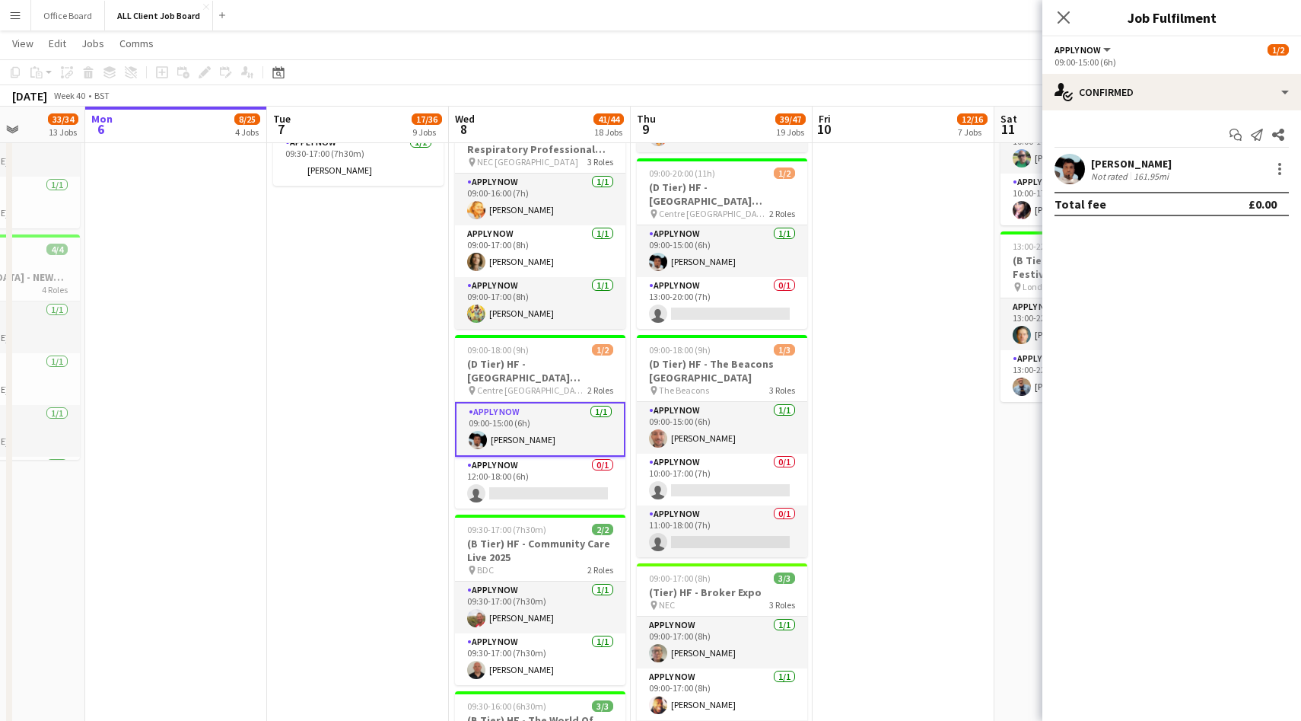
click at [1072, 171] on app-user-avatar at bounding box center [1070, 169] width 30 height 30
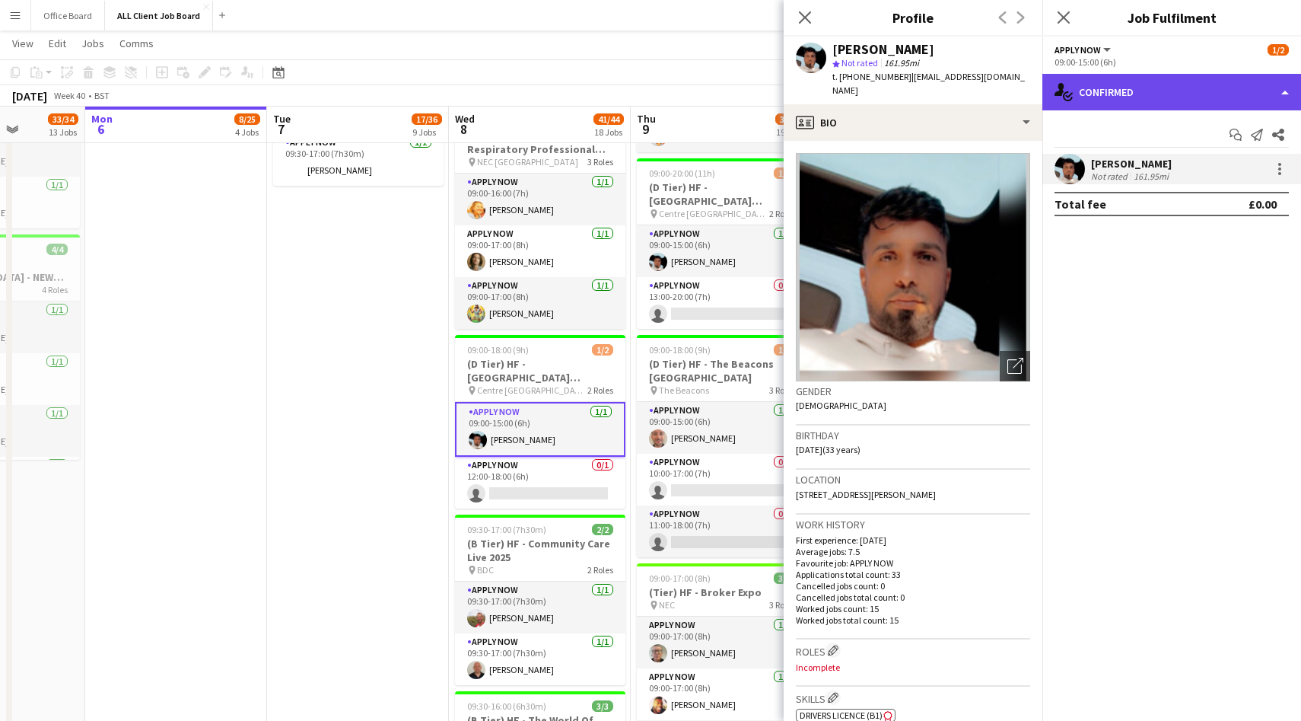
click at [1154, 90] on div "single-neutral-actions-check-2 Confirmed" at bounding box center [1172, 92] width 259 height 37
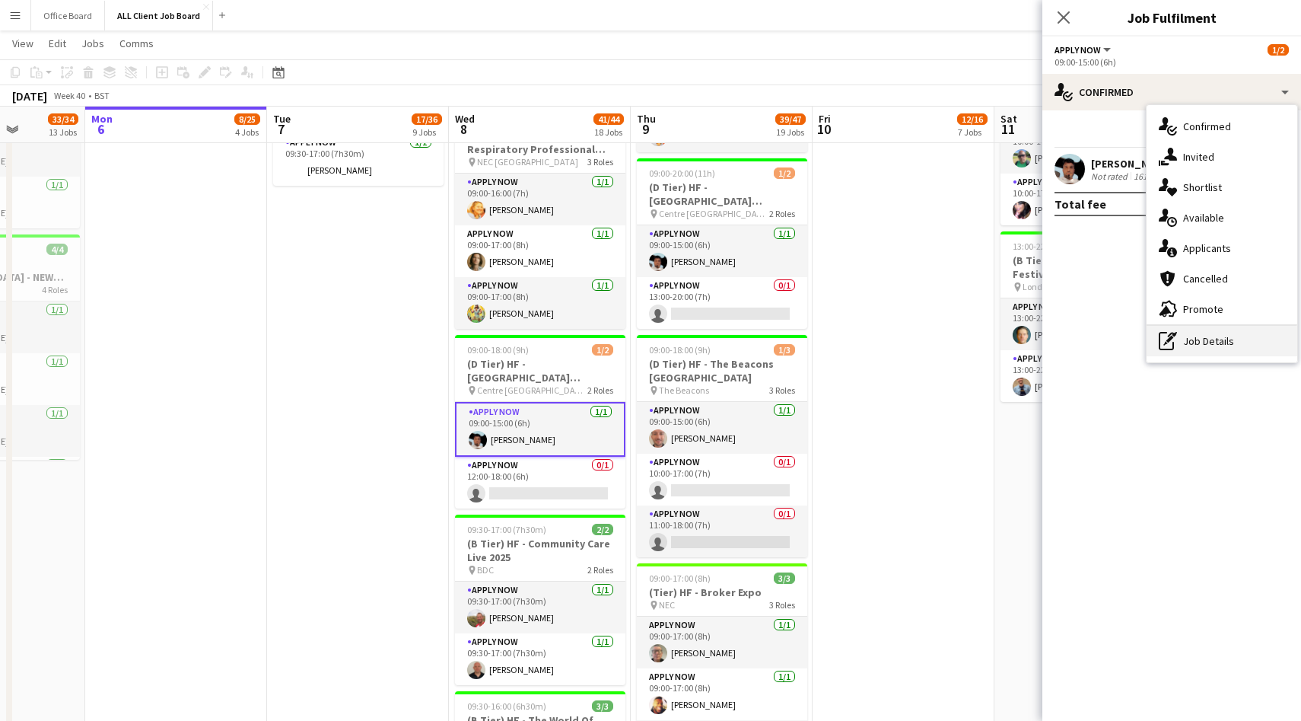
click at [1208, 333] on div "pen-write Job Details" at bounding box center [1222, 341] width 151 height 30
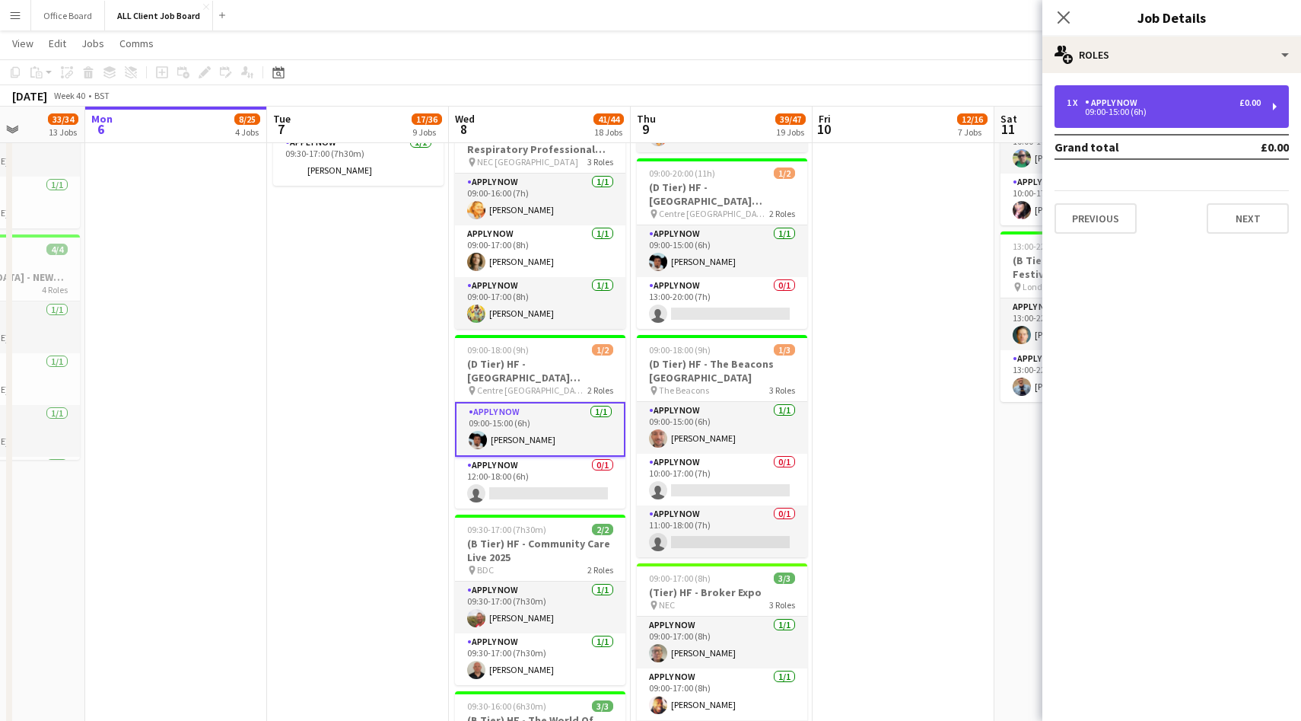
click at [1129, 95] on div "1 x APPLY NOW £0.00 09:00-15:00 (6h)" at bounding box center [1172, 106] width 234 height 43
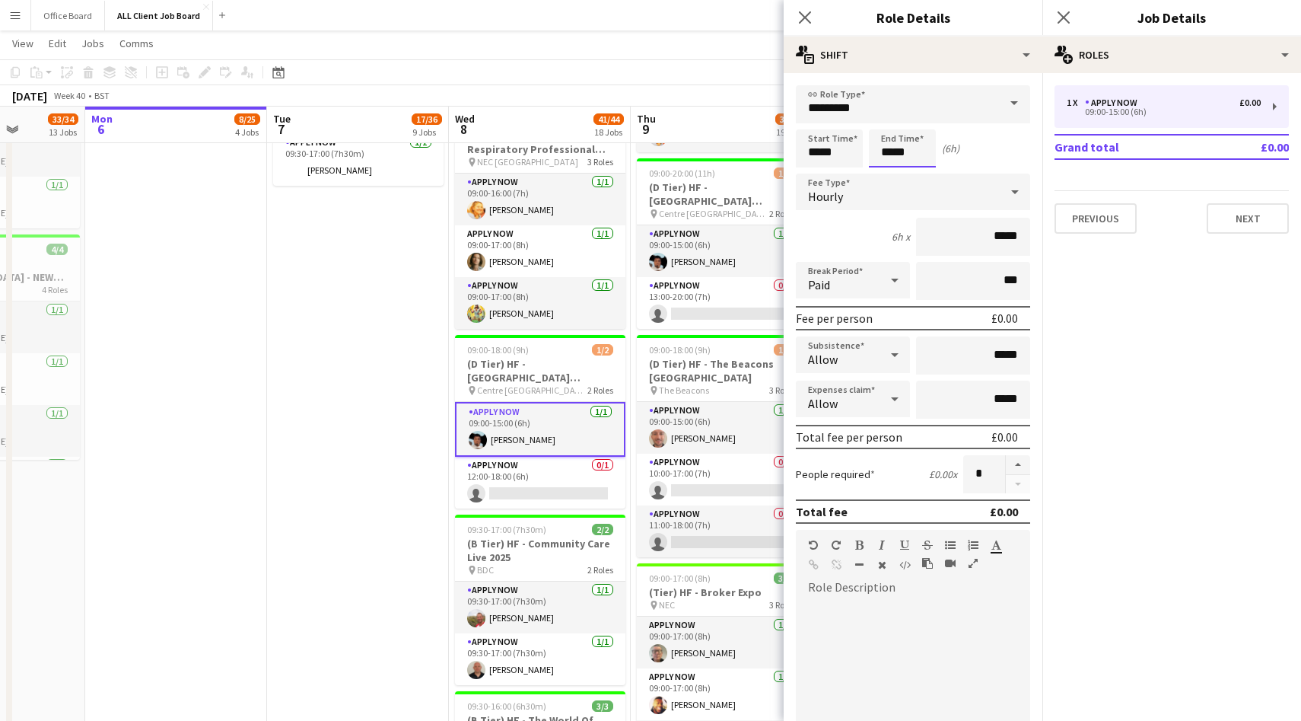
click at [909, 140] on input "*****" at bounding box center [902, 148] width 67 height 38
click at [890, 116] on div at bounding box center [887, 121] width 30 height 15
type input "*****"
click at [890, 116] on div at bounding box center [887, 121] width 30 height 15
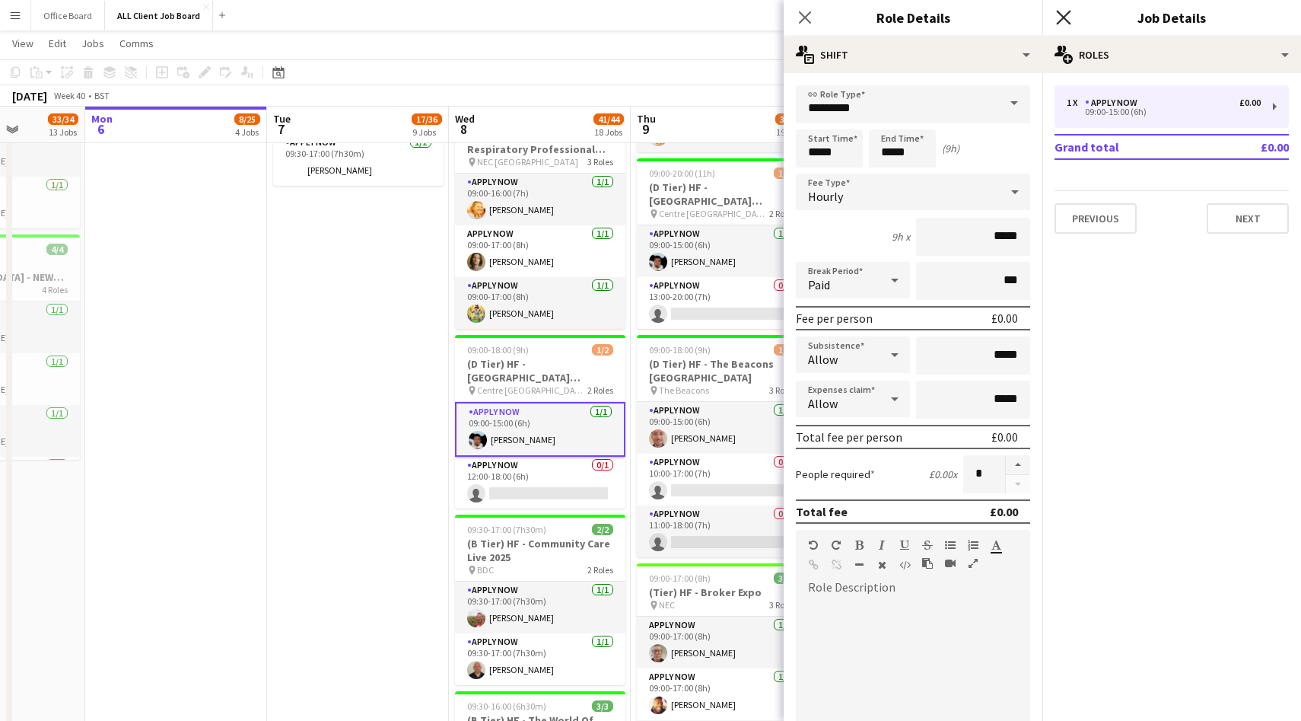
click at [1066, 21] on icon "Close pop-in" at bounding box center [1063, 17] width 14 height 14
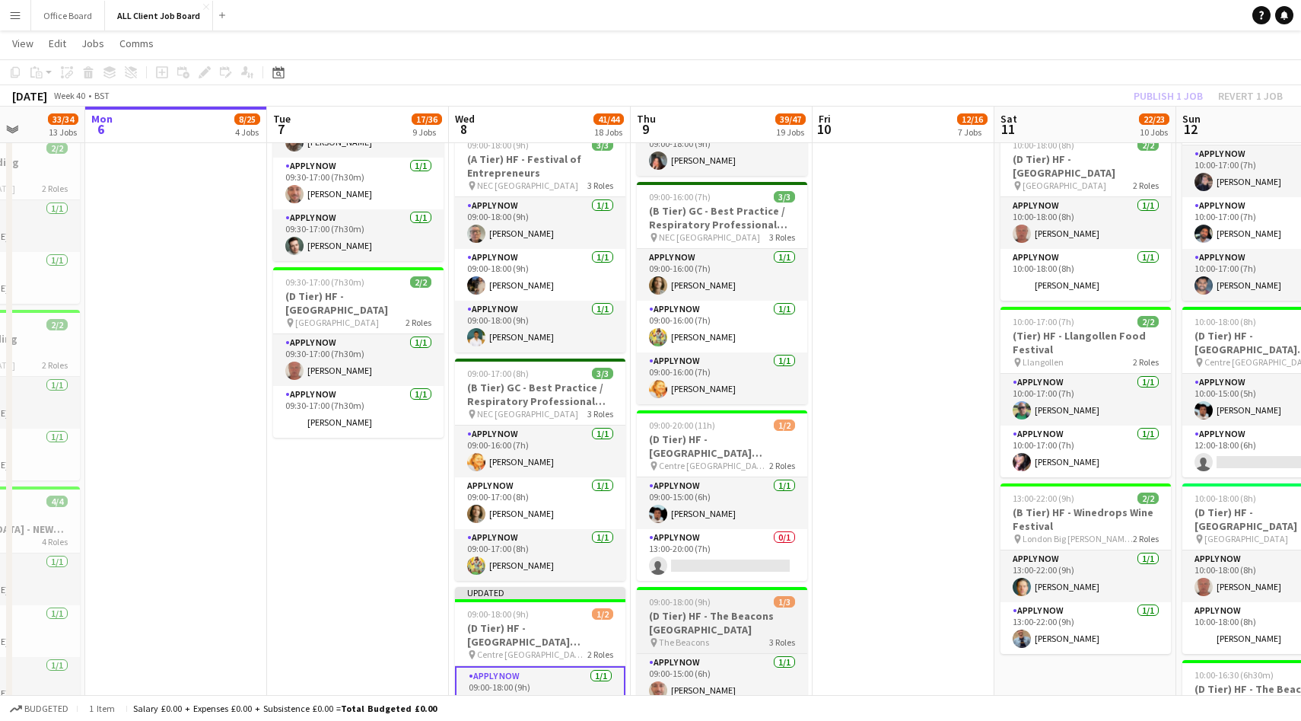
scroll to position [1315, 0]
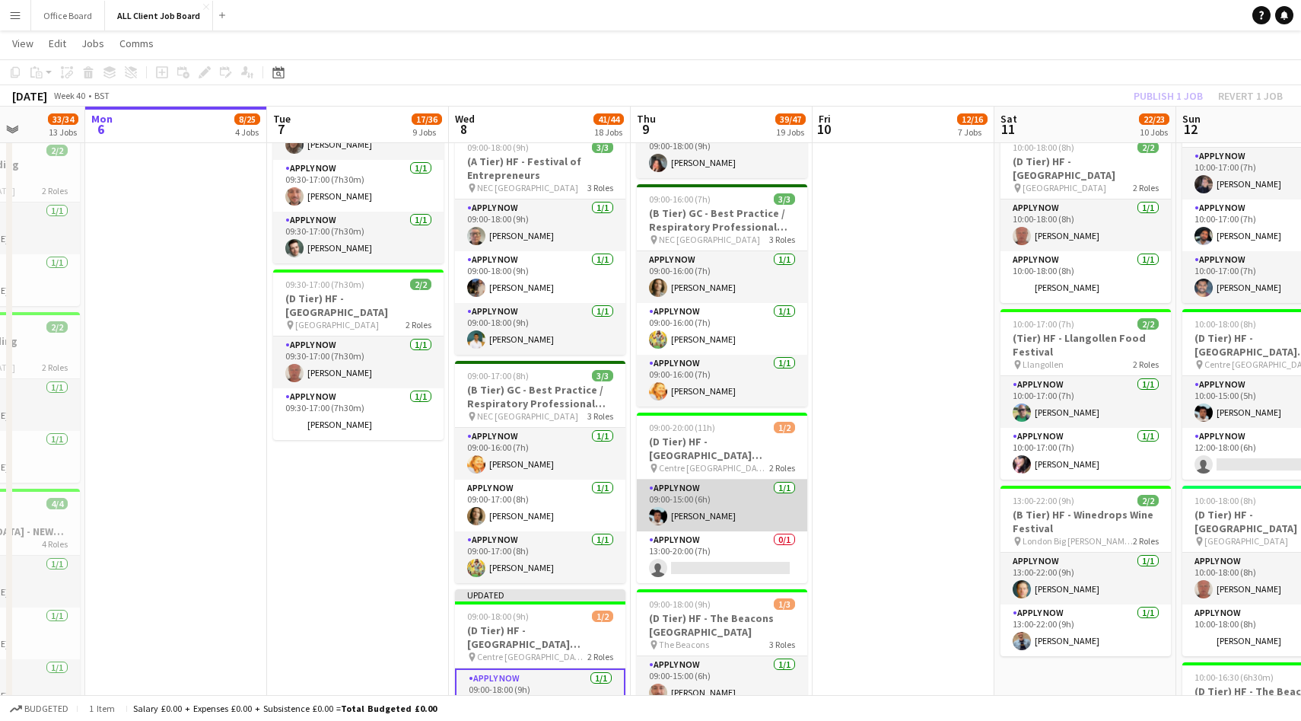
click at [654, 507] on app-user-avatar at bounding box center [658, 516] width 18 height 18
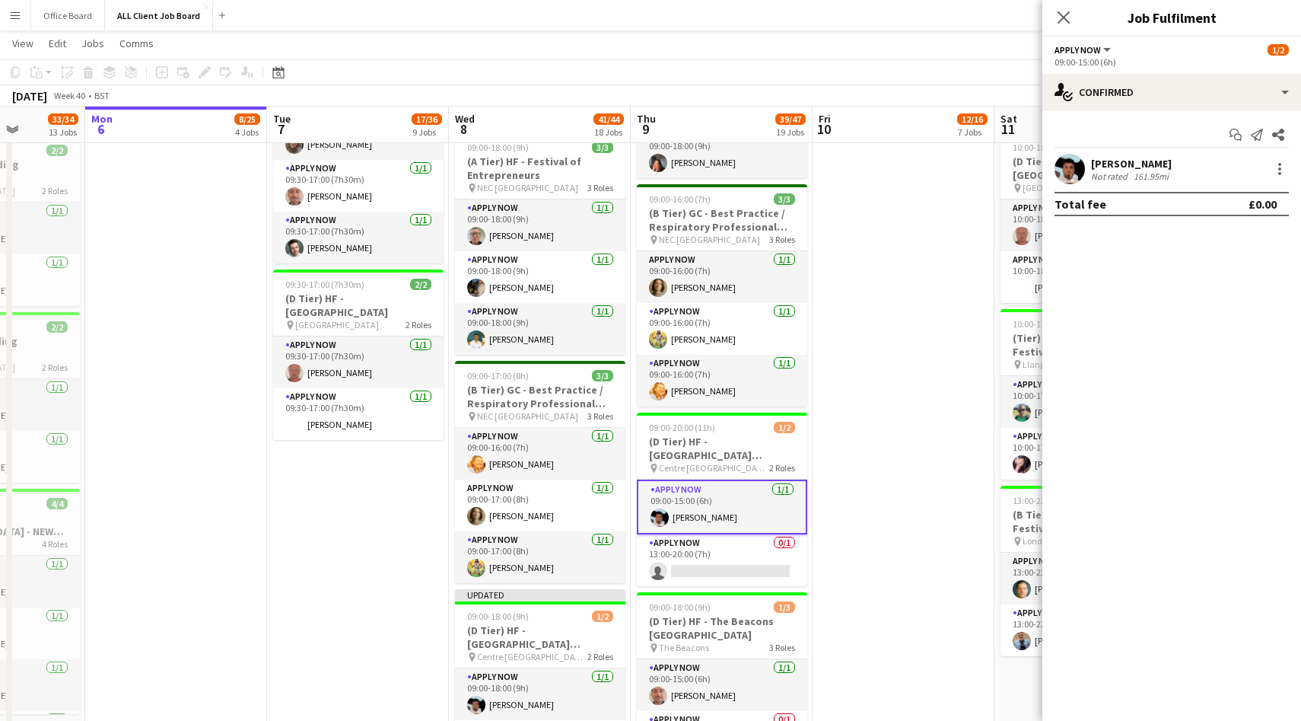
click at [1074, 171] on app-user-avatar at bounding box center [1070, 169] width 30 height 30
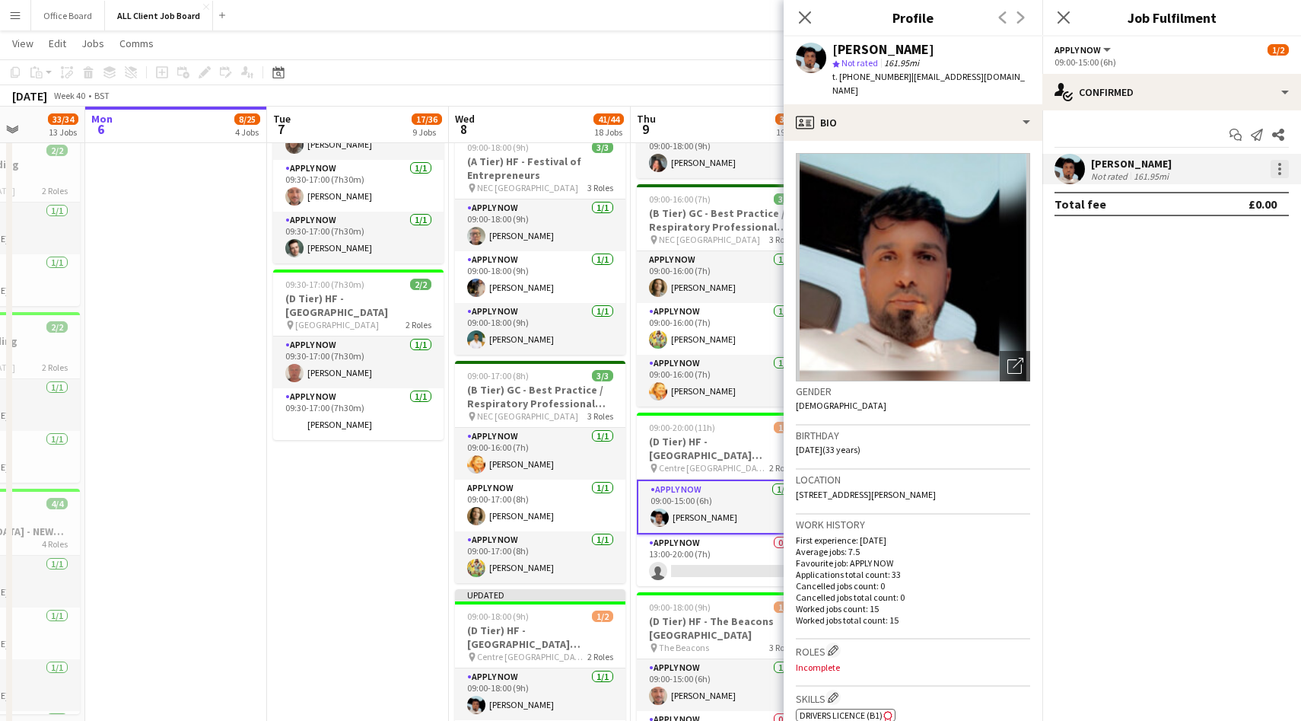
click at [1284, 170] on div at bounding box center [1280, 169] width 18 height 18
click at [1123, 174] on div at bounding box center [650, 360] width 1301 height 721
click at [1105, 168] on div "[PERSON_NAME]" at bounding box center [1131, 164] width 81 height 14
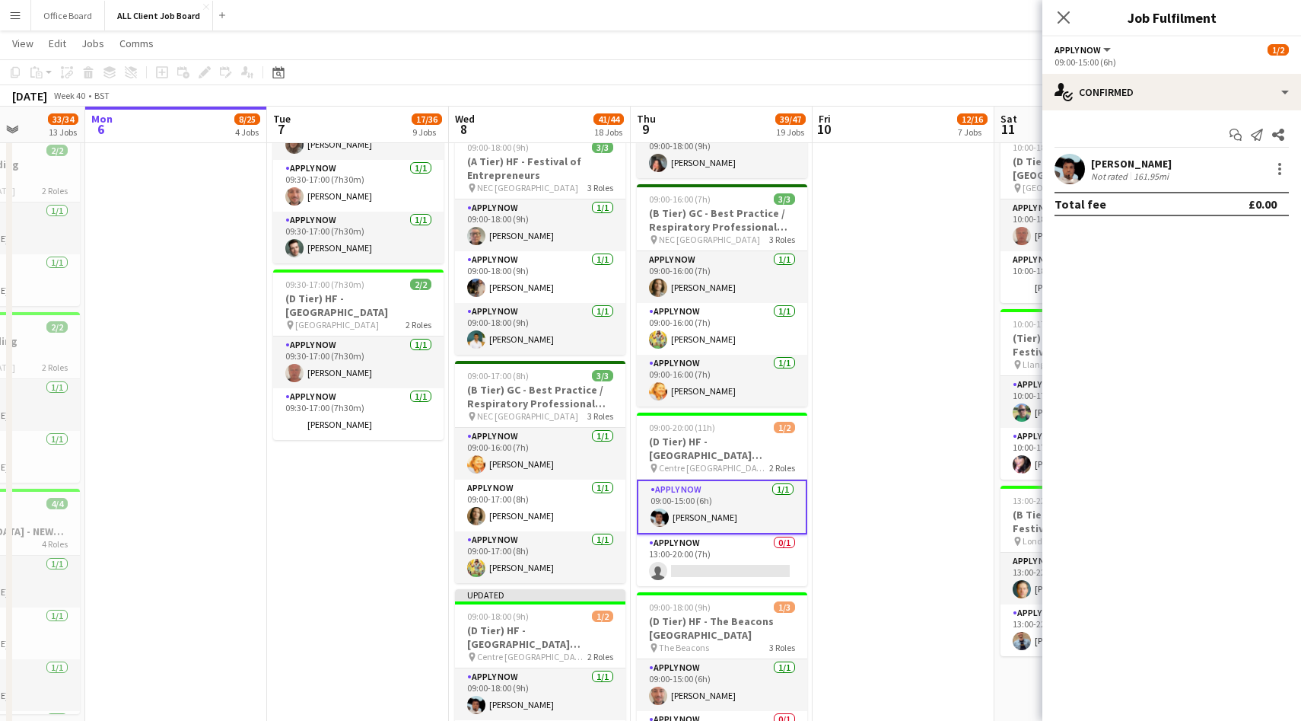
click at [1071, 172] on app-user-avatar at bounding box center [1070, 169] width 30 height 30
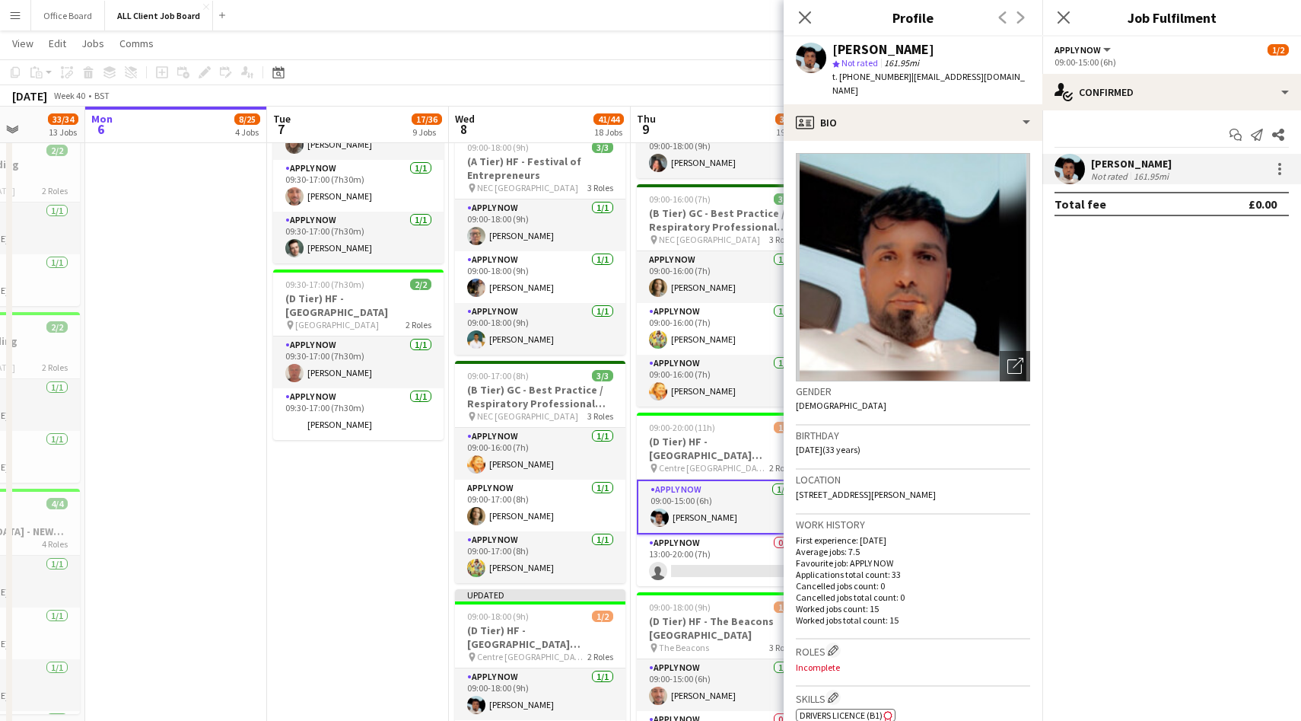
click at [1141, 166] on div "[PERSON_NAME]" at bounding box center [1131, 164] width 81 height 14
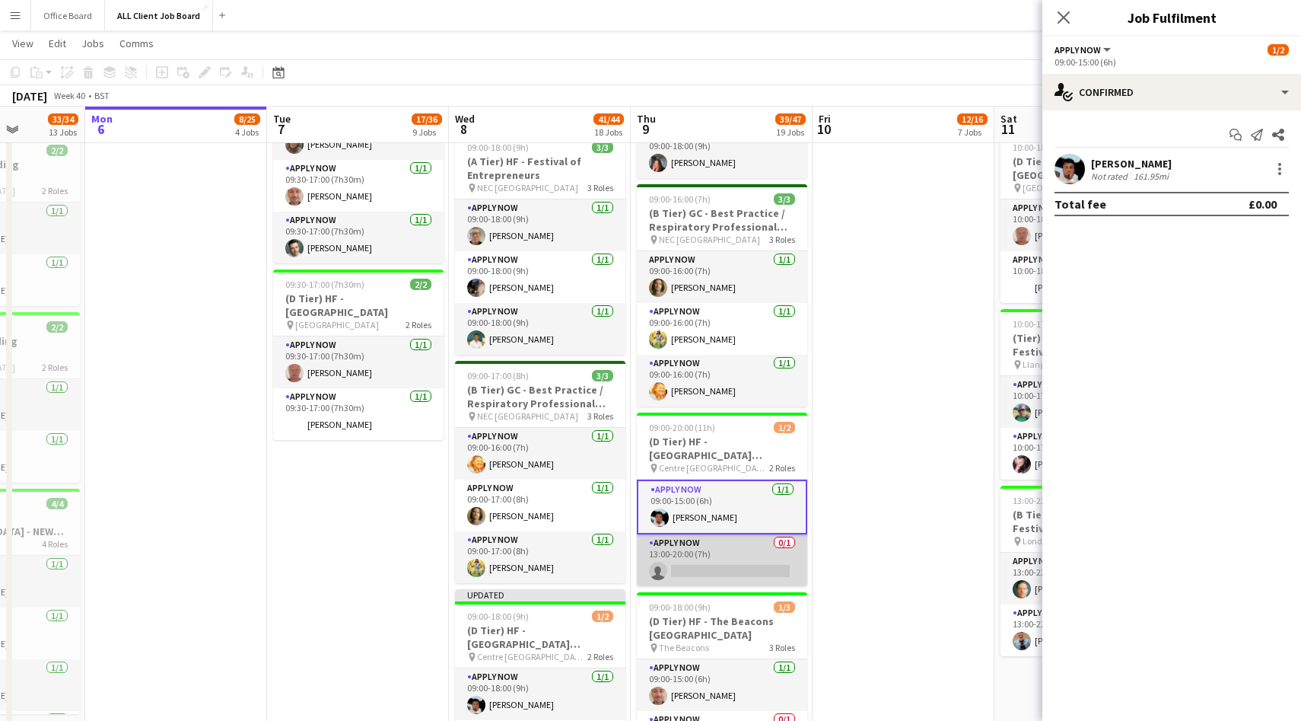
click at [751, 561] on app-card-role "APPLY NOW 0/1 13:00-20:00 (7h) single-neutral-actions" at bounding box center [722, 560] width 170 height 52
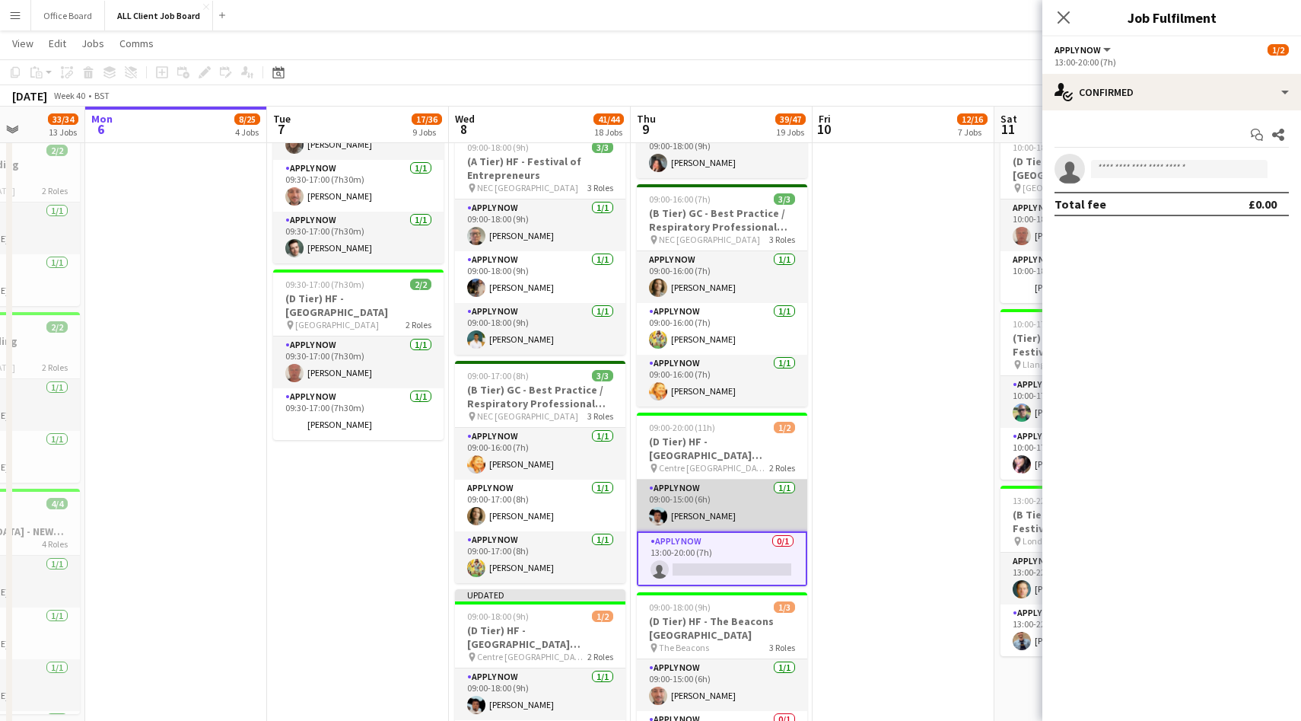
click at [750, 511] on app-card-role "APPLY NOW 1/1 09:00-15:00 (6h) Akeel Mahmood" at bounding box center [722, 505] width 170 height 52
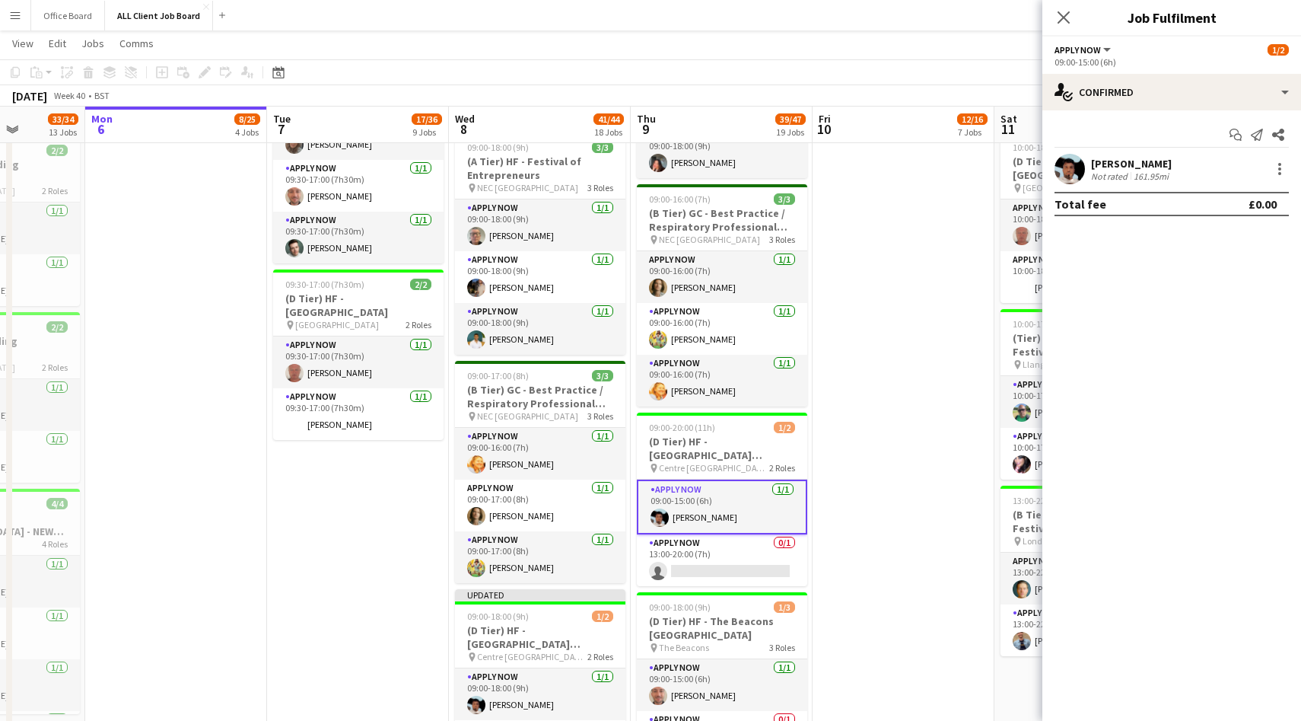
click at [1139, 169] on div "[PERSON_NAME]" at bounding box center [1131, 164] width 81 height 14
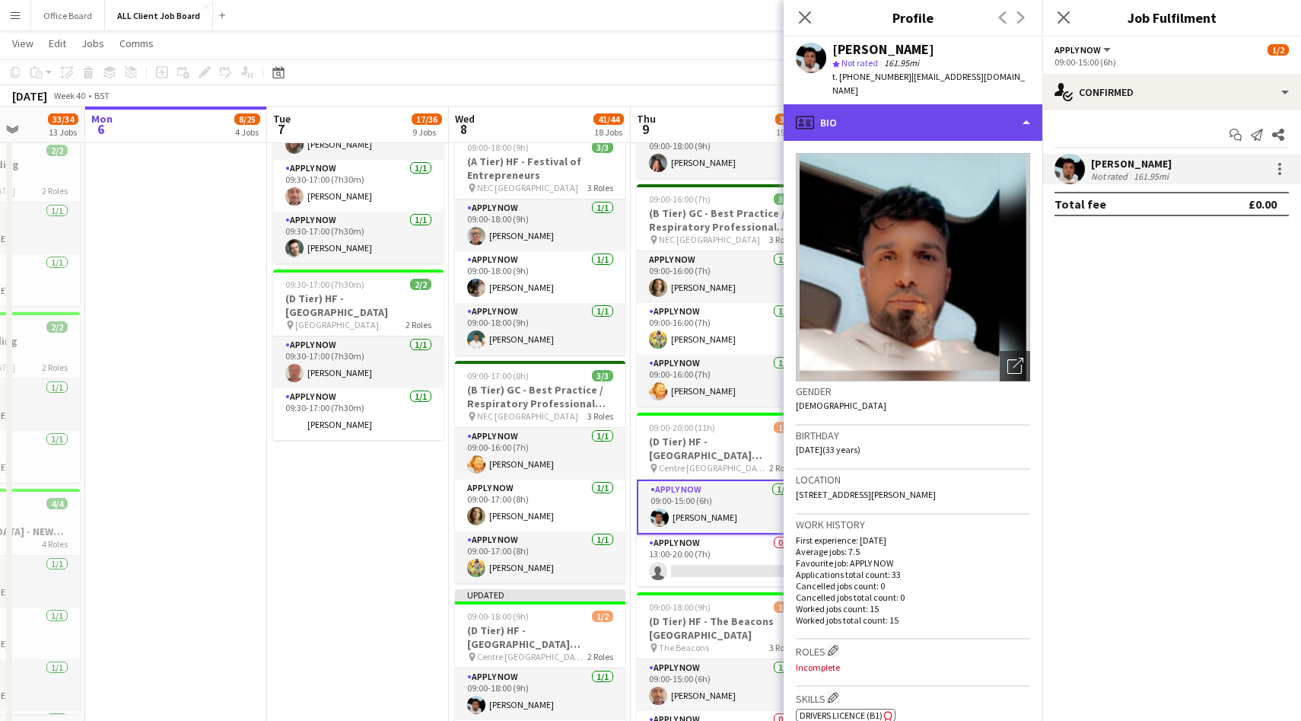
click at [931, 120] on div "profile Bio" at bounding box center [913, 122] width 259 height 37
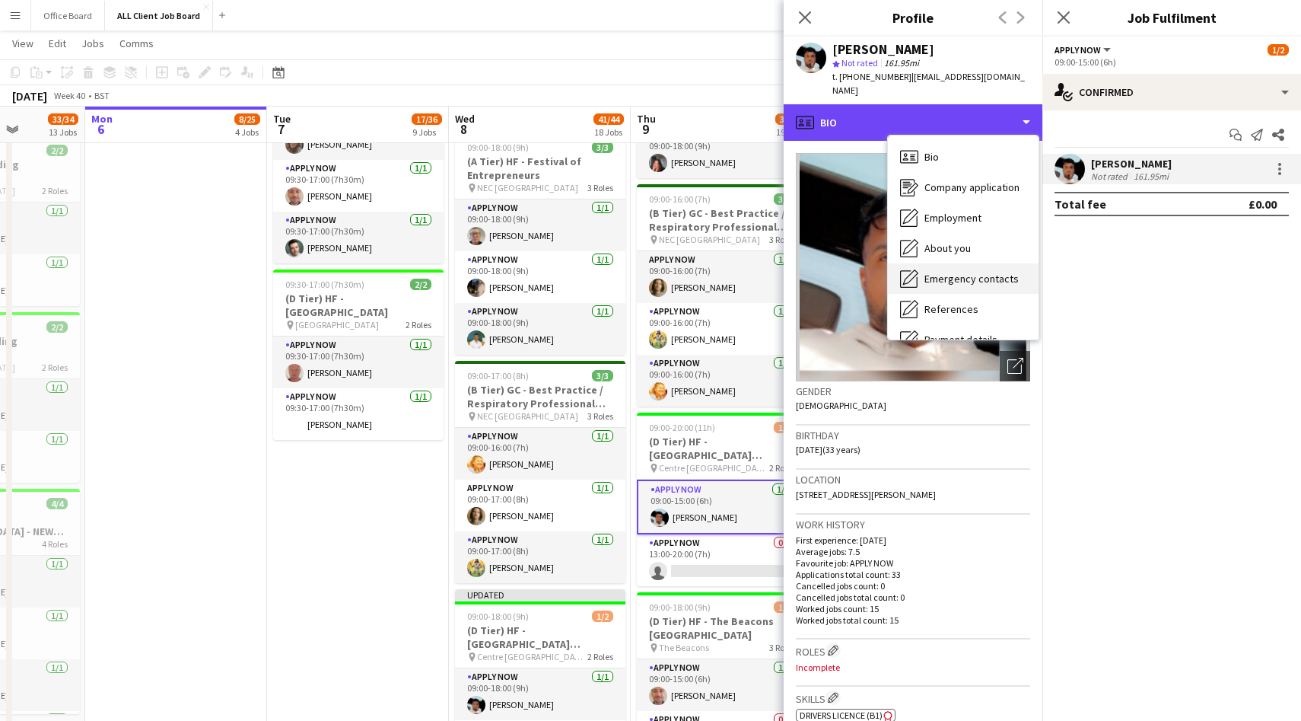
scroll to position [174, 0]
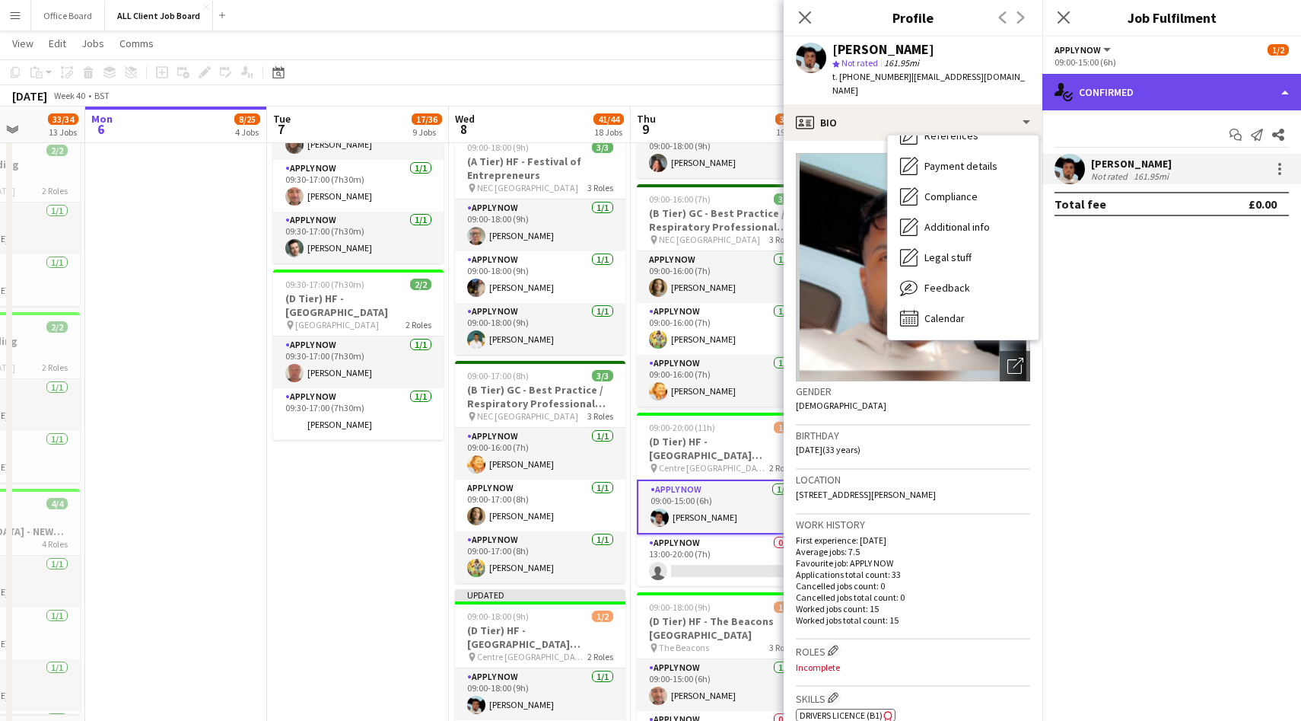
click at [1157, 99] on div "single-neutral-actions-check-2 Confirmed" at bounding box center [1172, 92] width 259 height 37
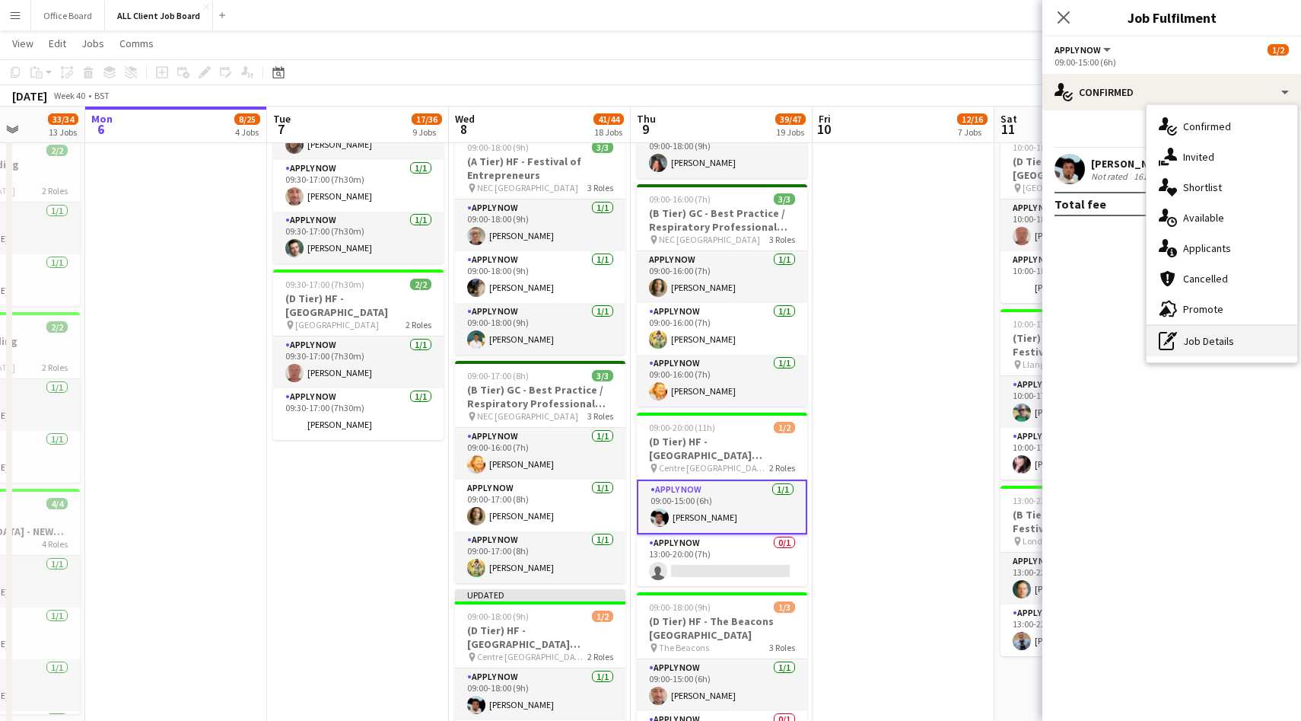
click at [1208, 353] on div "pen-write Job Details" at bounding box center [1222, 341] width 151 height 30
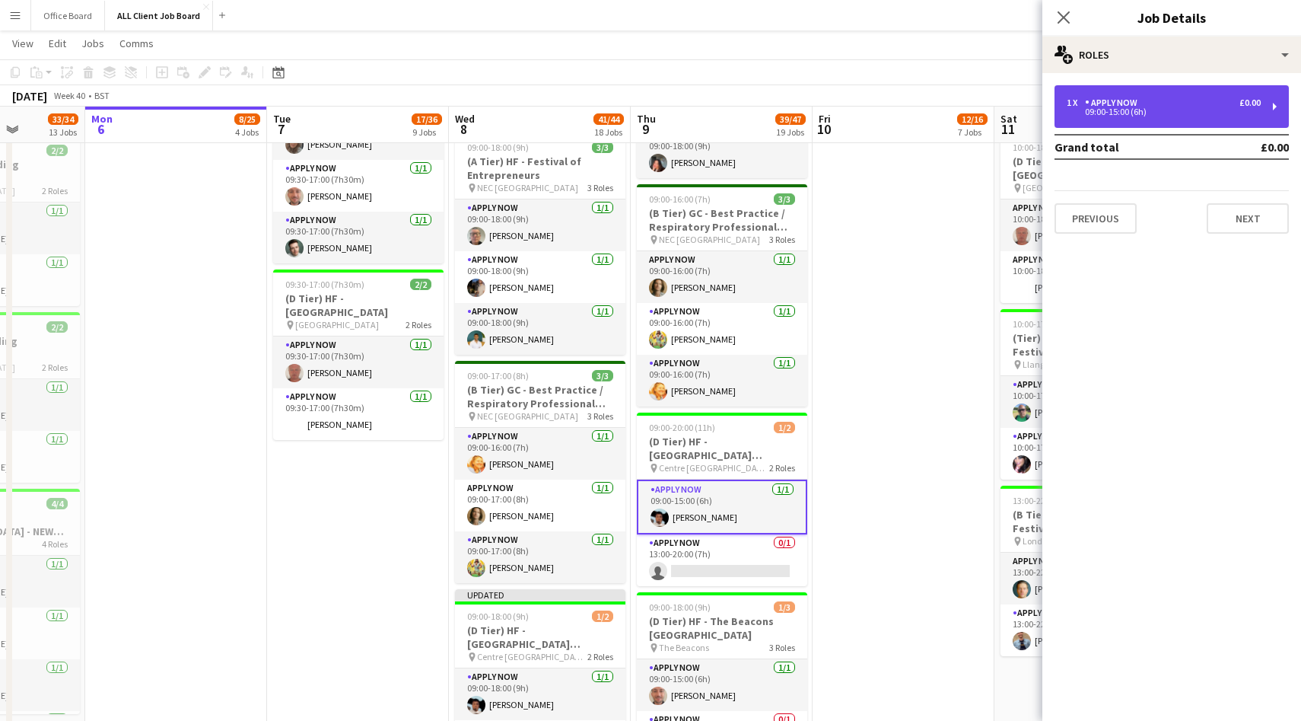
click at [1136, 113] on div "09:00-15:00 (6h)" at bounding box center [1164, 112] width 194 height 8
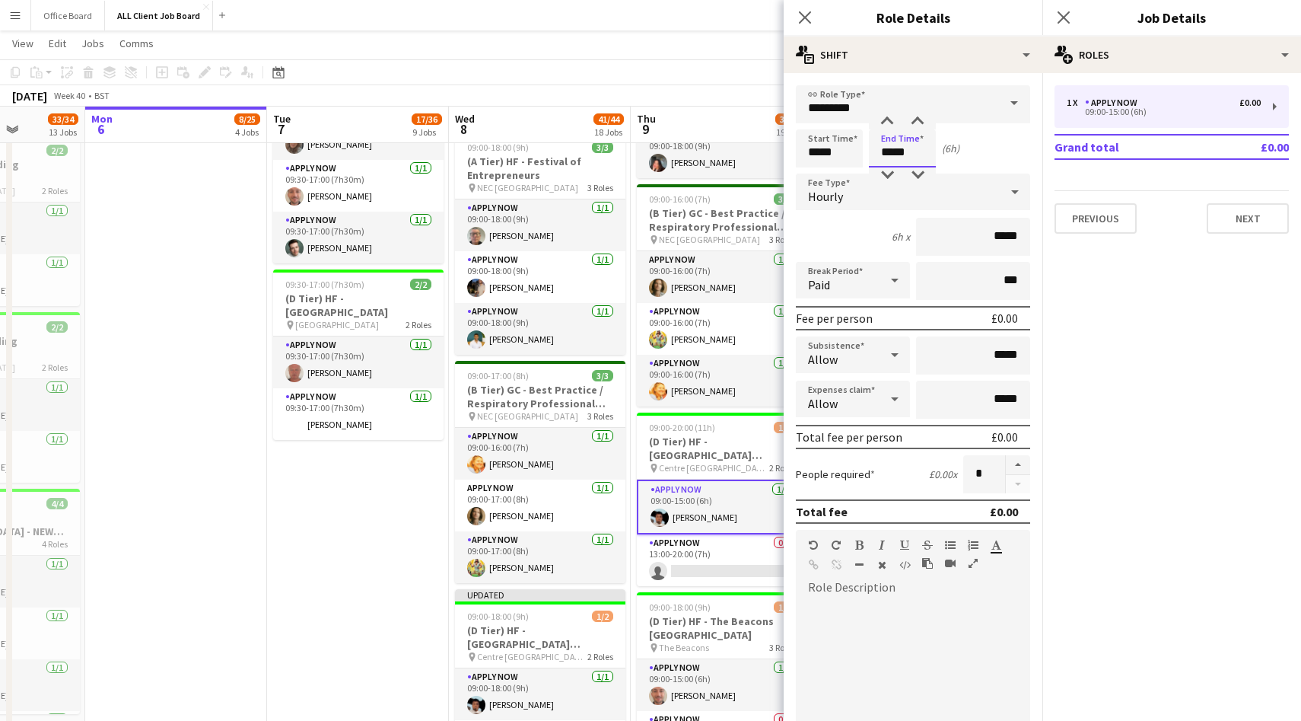
click at [909, 148] on input "*****" at bounding box center [902, 148] width 67 height 38
click at [887, 114] on div at bounding box center [887, 121] width 30 height 15
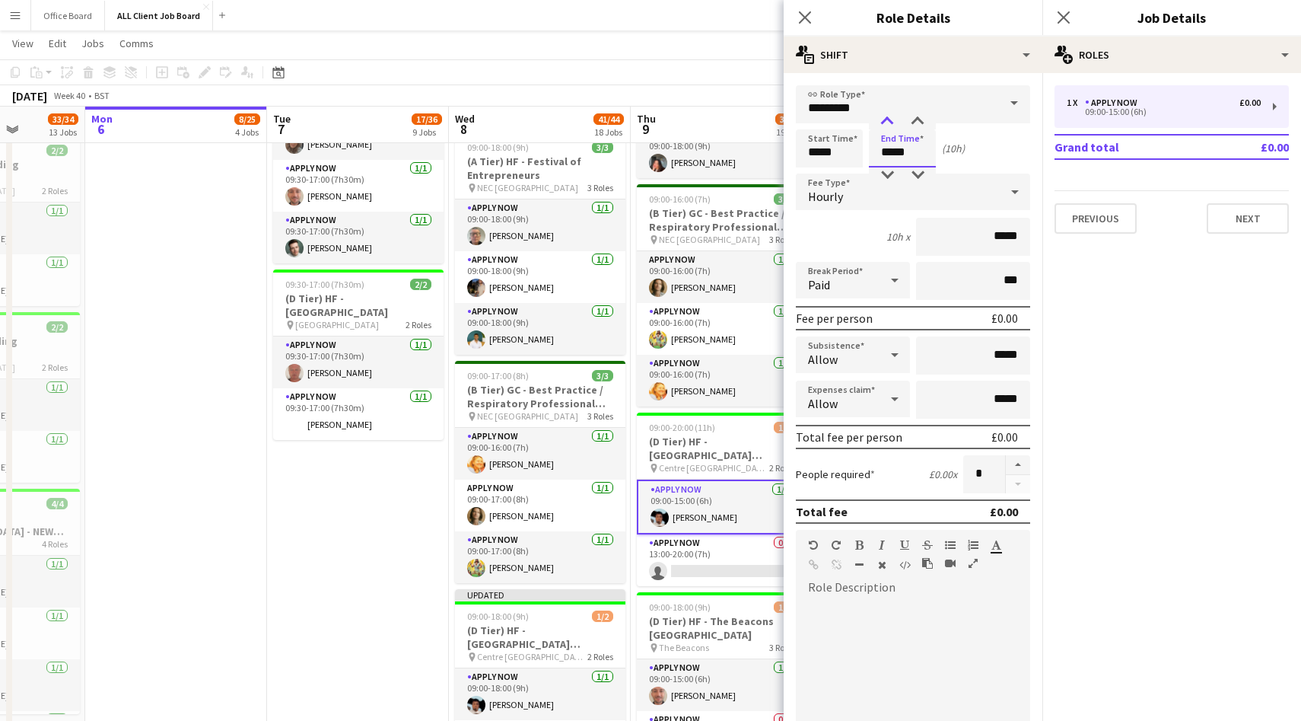
type input "*****"
click at [887, 114] on div at bounding box center [887, 121] width 30 height 15
click at [1062, 11] on icon "Close pop-in" at bounding box center [1063, 17] width 14 height 14
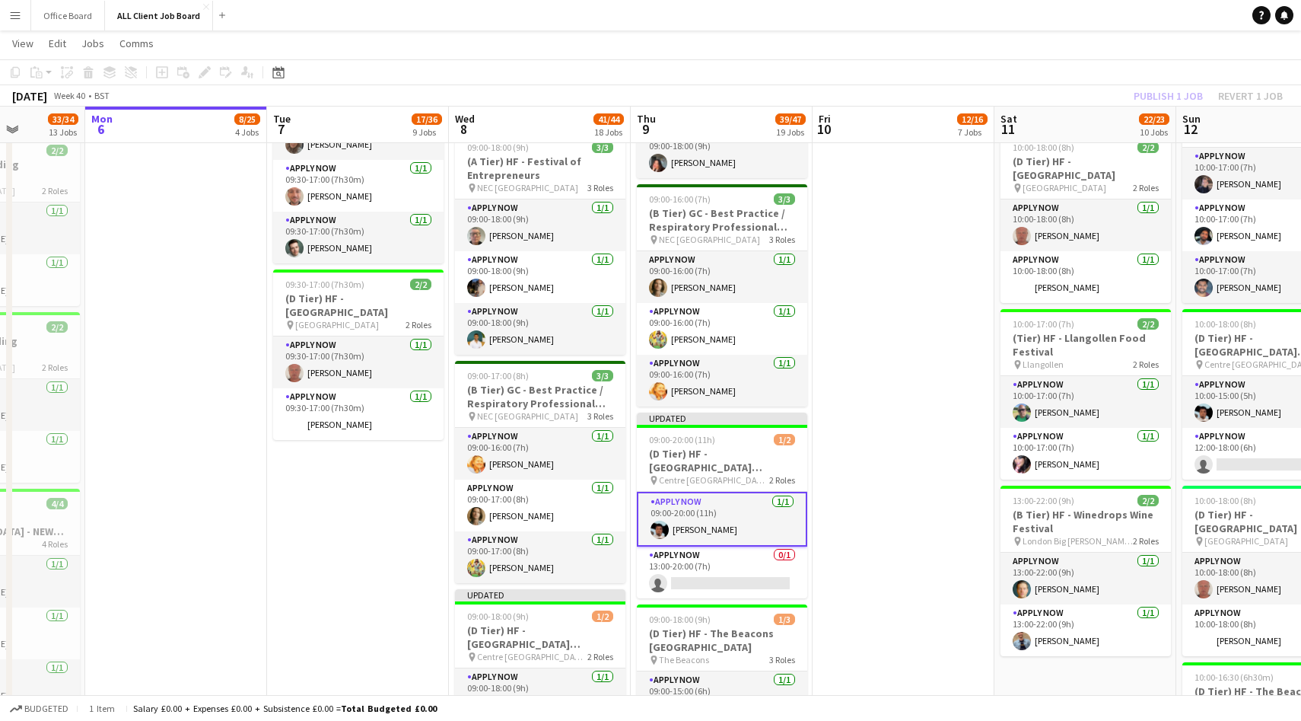
click at [1150, 86] on div "Publish 1 job Revert 1 job" at bounding box center [1209, 96] width 186 height 20
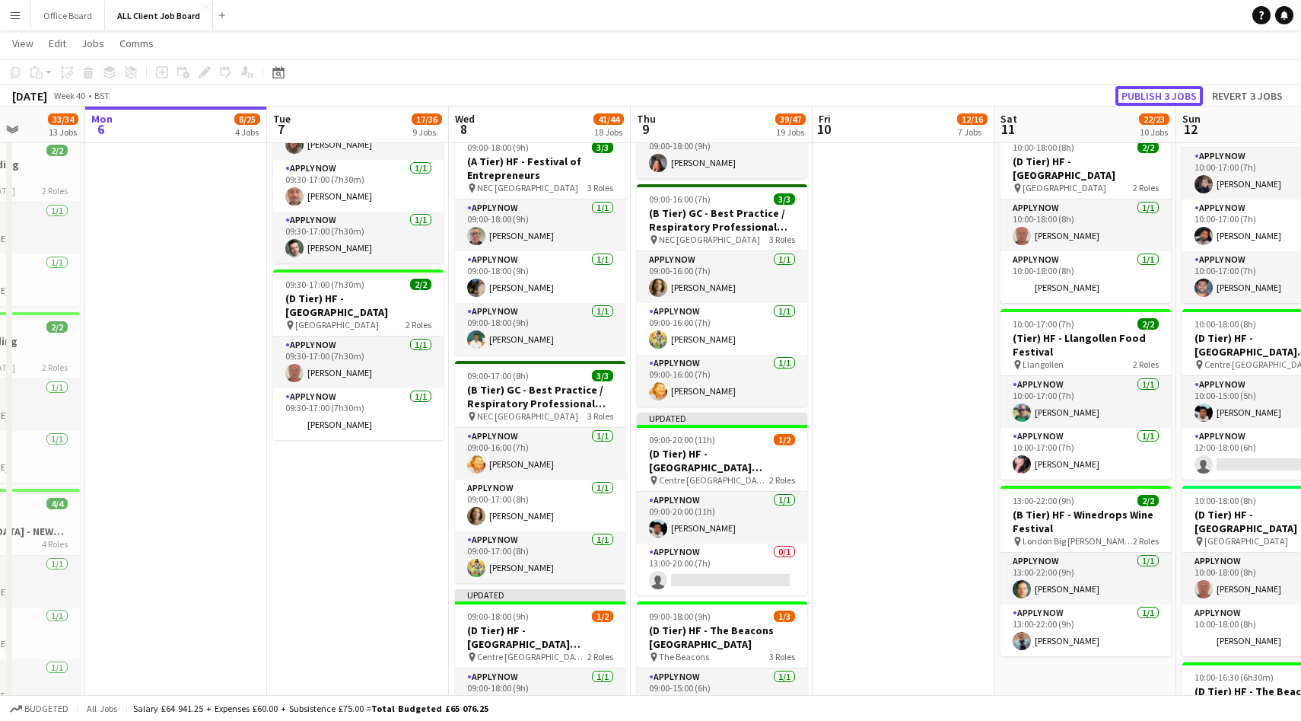
click at [1150, 86] on button "Publish 3 jobs" at bounding box center [1160, 96] width 88 height 20
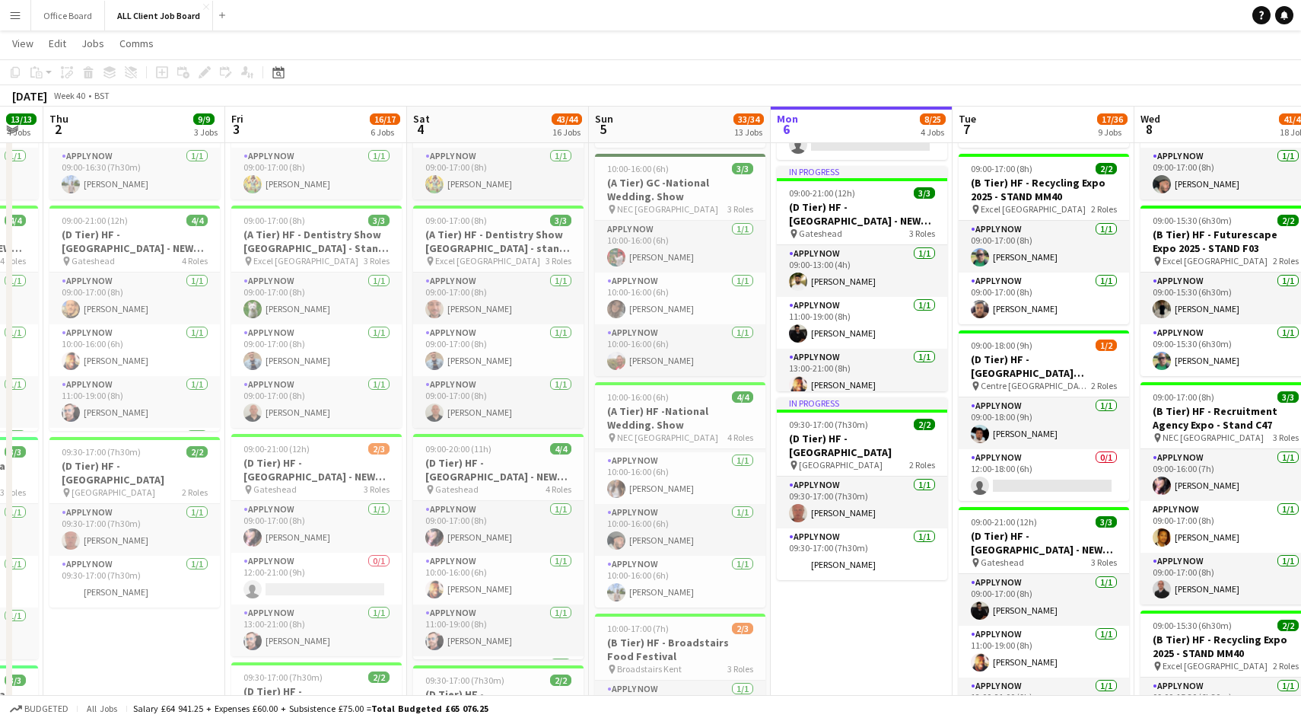
scroll to position [0, 0]
